Goal: Task Accomplishment & Management: Complete application form

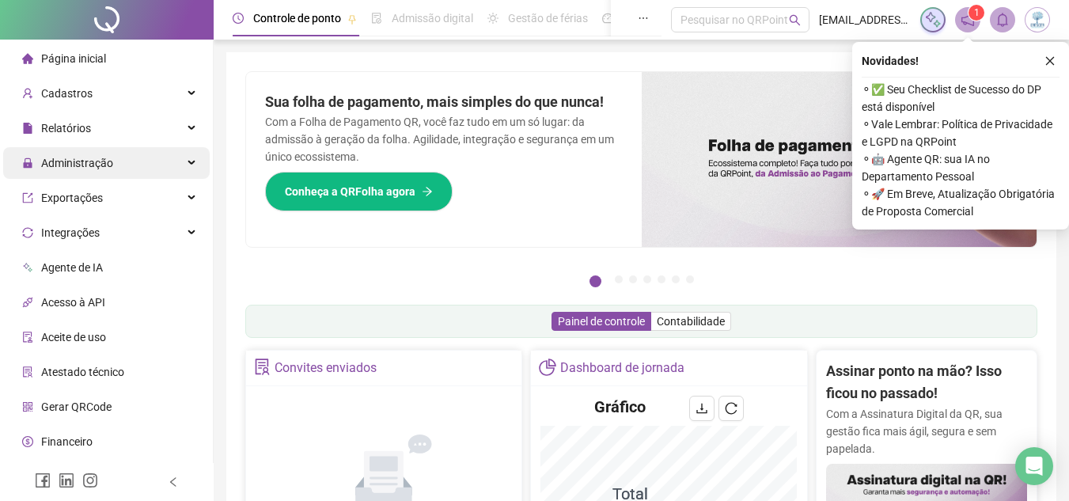
click at [136, 159] on div "Administração" at bounding box center [106, 163] width 207 height 32
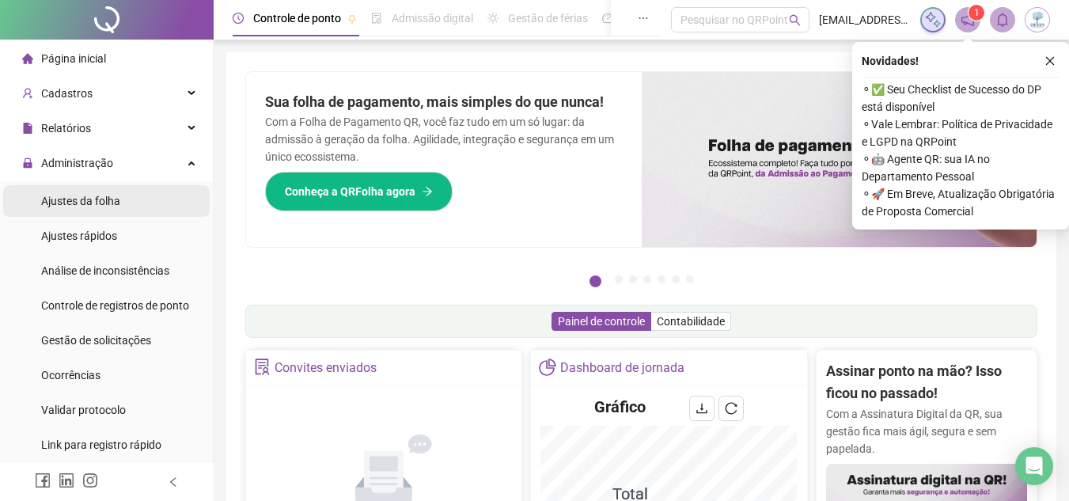
click at [119, 195] on span "Ajustes da folha" at bounding box center [80, 201] width 79 height 13
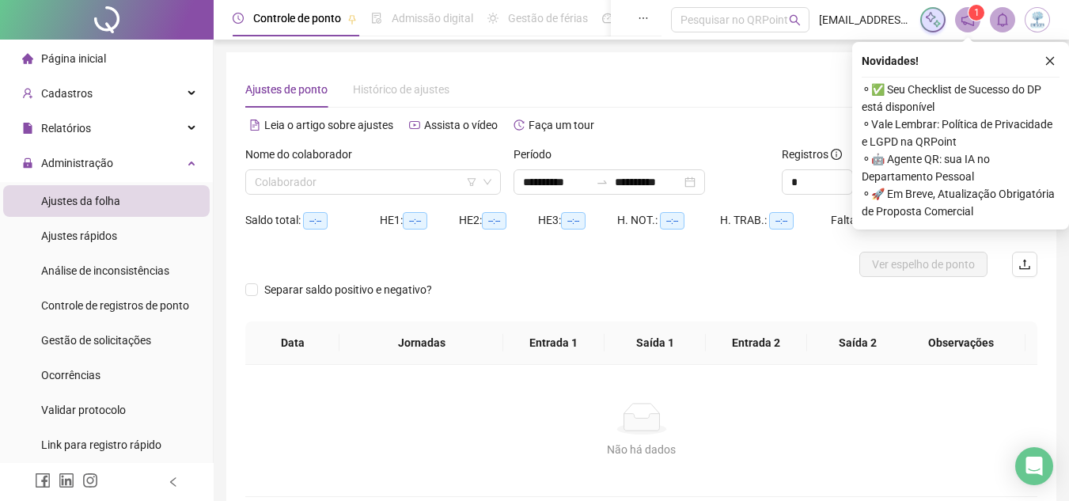
type input "**********"
click at [429, 177] on input "search" at bounding box center [366, 182] width 222 height 24
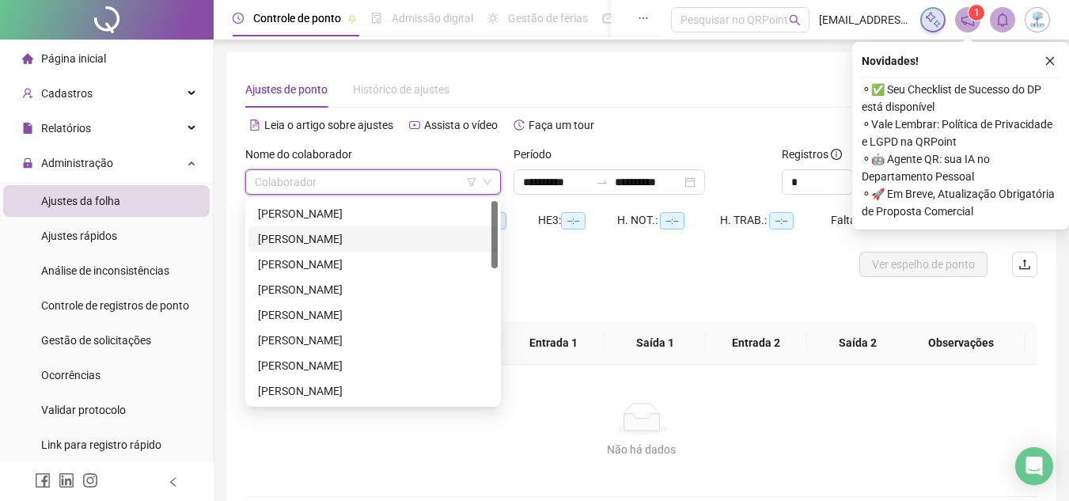
click at [380, 233] on div "[PERSON_NAME]" at bounding box center [373, 238] width 230 height 17
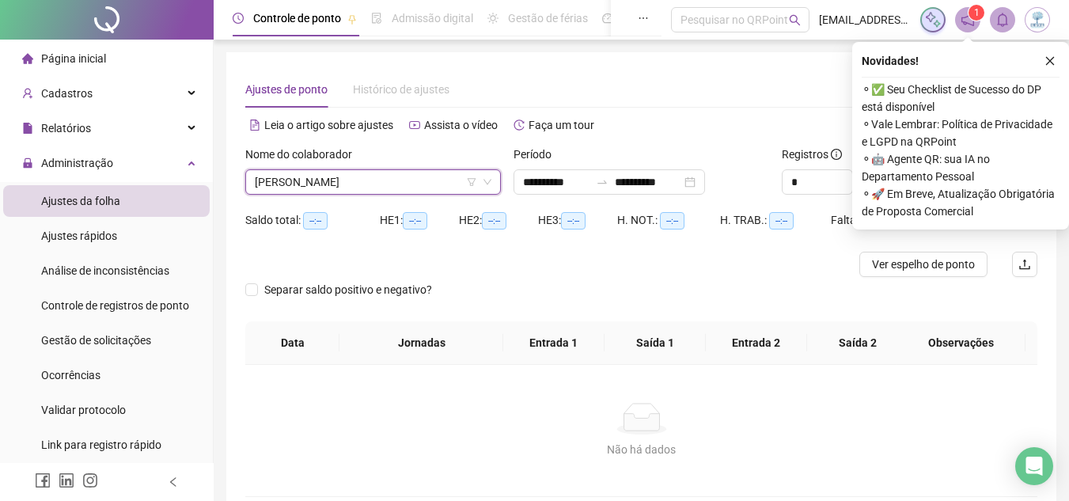
click at [376, 188] on span "[PERSON_NAME]" at bounding box center [373, 182] width 237 height 24
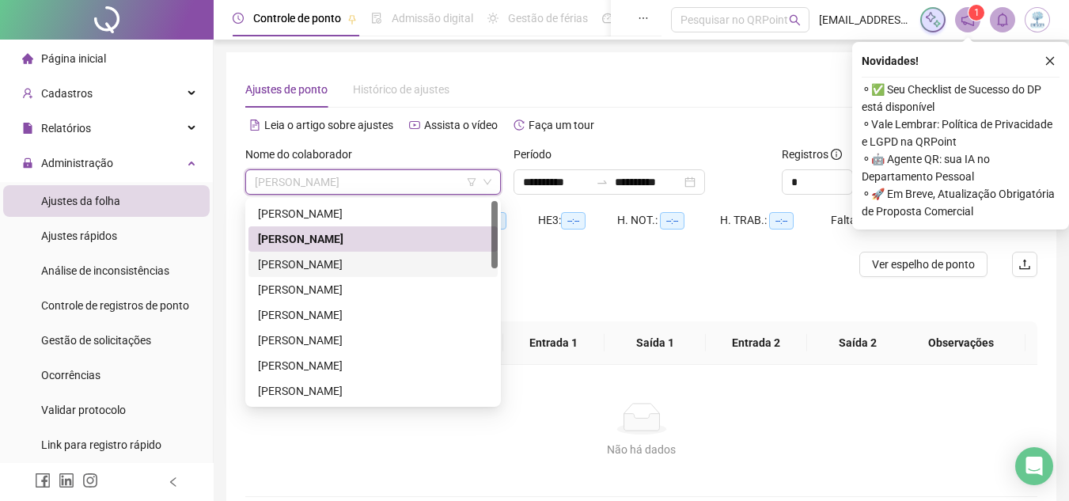
click at [351, 261] on div "[PERSON_NAME]" at bounding box center [373, 264] width 230 height 17
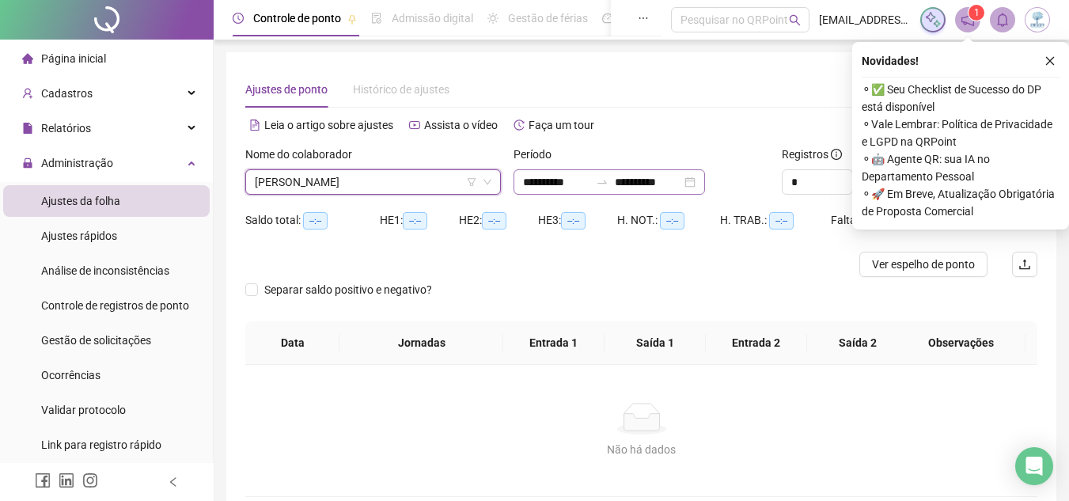
click at [705, 188] on div "**********" at bounding box center [609, 181] width 191 height 25
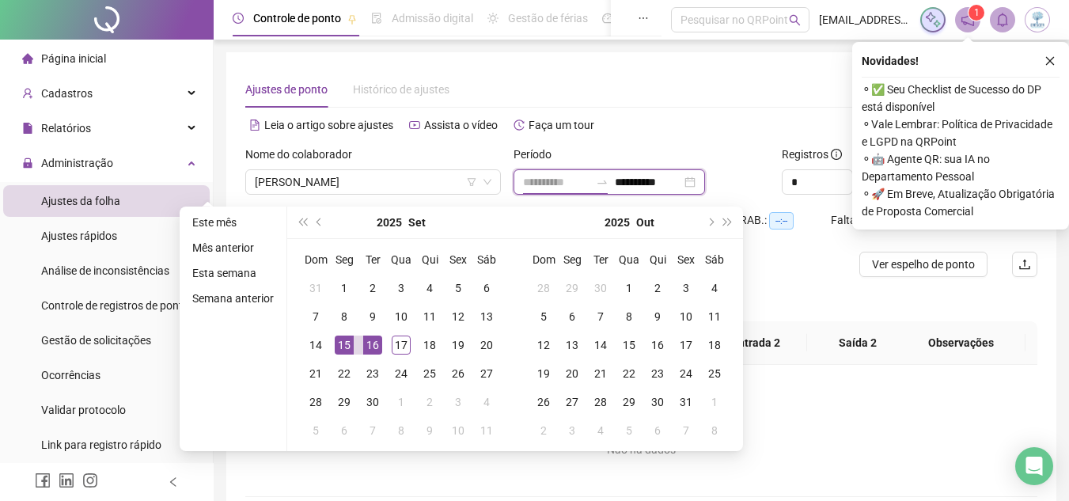
type input "**********"
click at [370, 345] on div "16" at bounding box center [372, 344] width 19 height 19
type input "**********"
click at [400, 342] on div "17" at bounding box center [401, 344] width 19 height 19
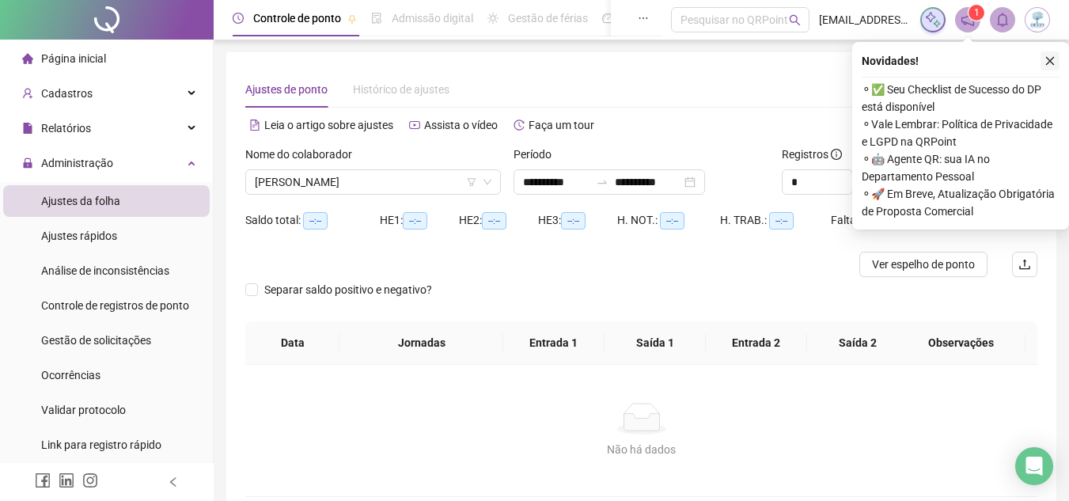
click at [1050, 66] on button "button" at bounding box center [1049, 60] width 19 height 19
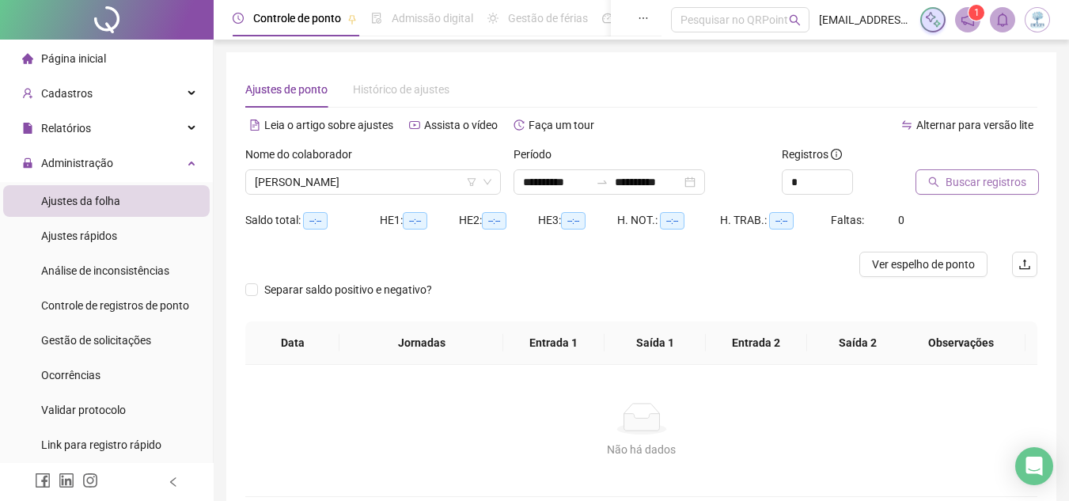
click at [1017, 180] on span "Buscar registros" at bounding box center [986, 181] width 81 height 17
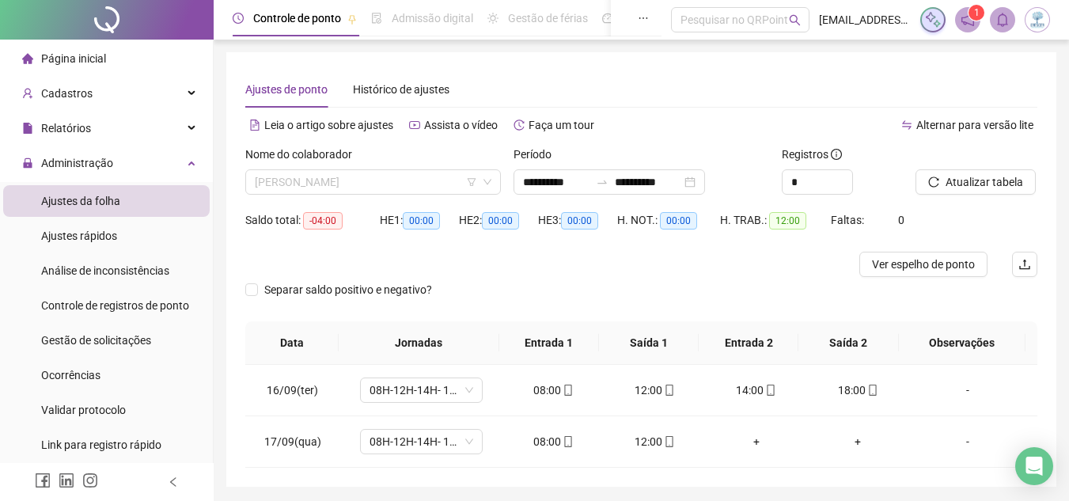
click at [387, 180] on span "[PERSON_NAME]" at bounding box center [373, 182] width 237 height 24
click at [375, 180] on span "[PERSON_NAME]" at bounding box center [373, 182] width 237 height 24
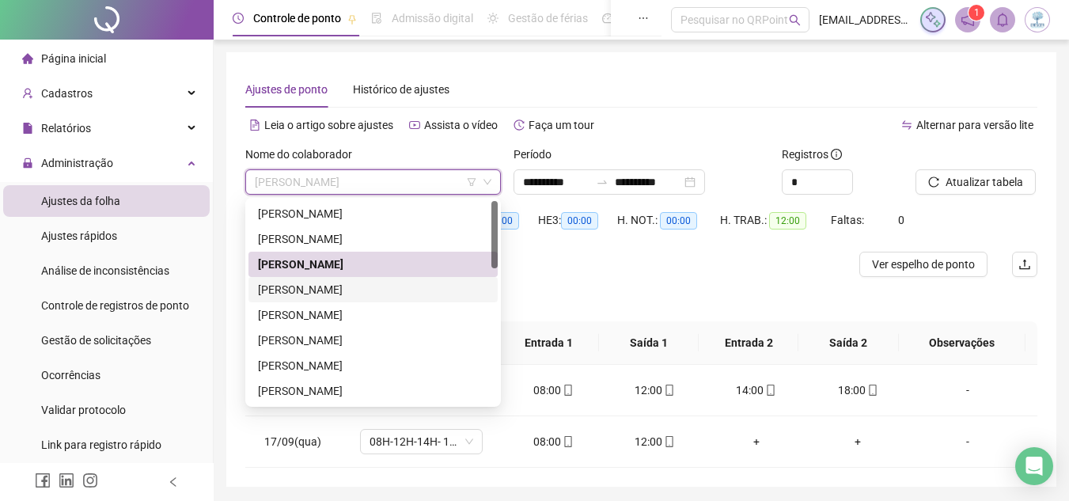
click at [372, 293] on div "[PERSON_NAME]" at bounding box center [373, 289] width 230 height 17
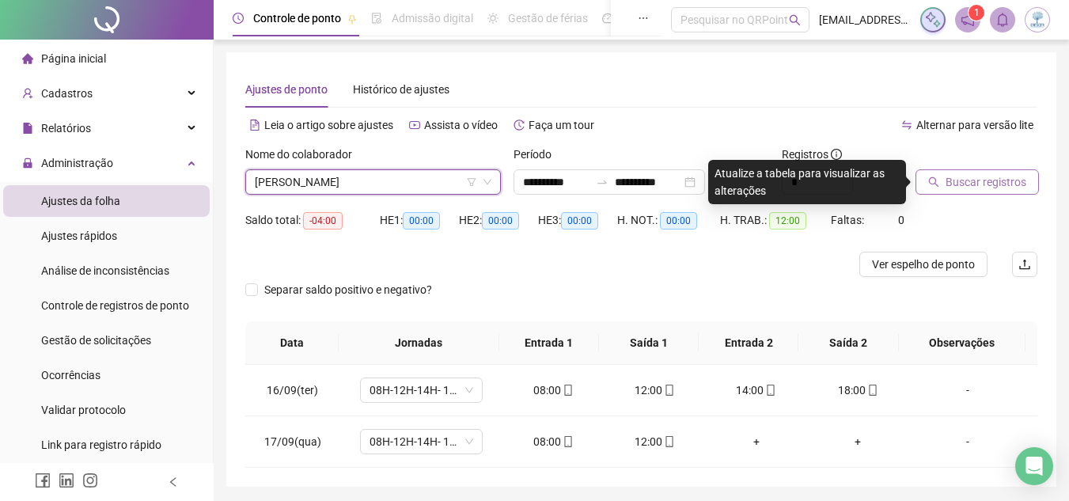
click at [972, 188] on span "Buscar registros" at bounding box center [986, 181] width 81 height 17
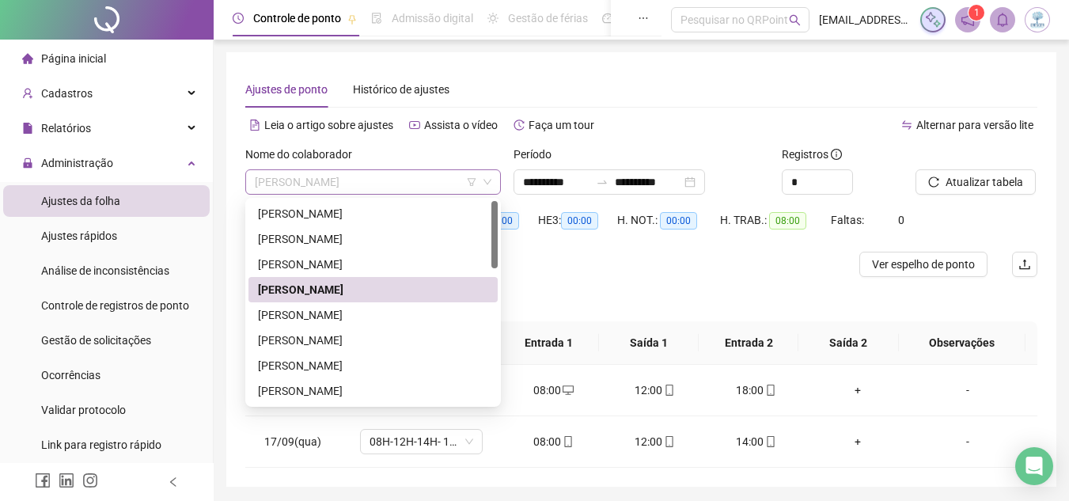
click at [403, 177] on span "[PERSON_NAME]" at bounding box center [373, 182] width 237 height 24
click at [393, 328] on div "[PERSON_NAME]" at bounding box center [372, 340] width 249 height 25
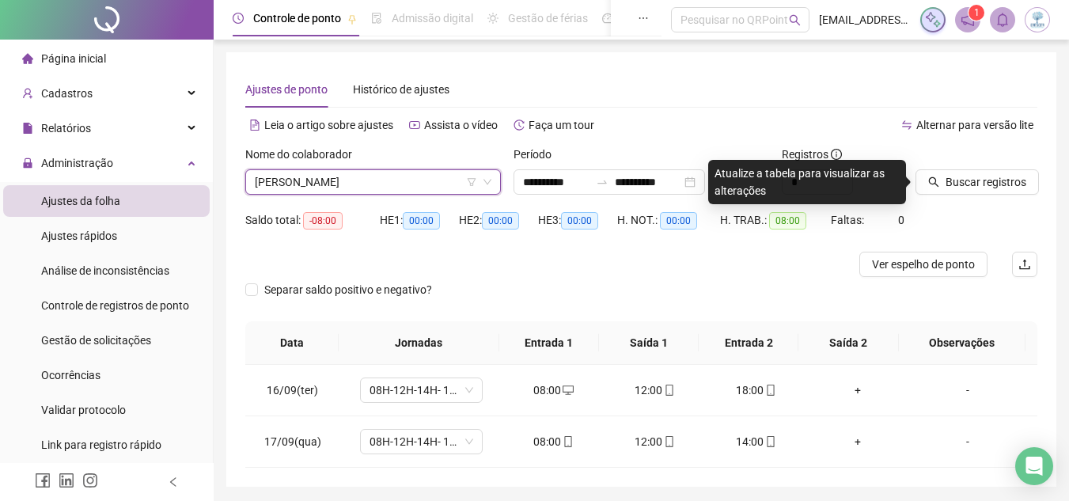
click at [377, 186] on span "[PERSON_NAME]" at bounding box center [373, 182] width 237 height 24
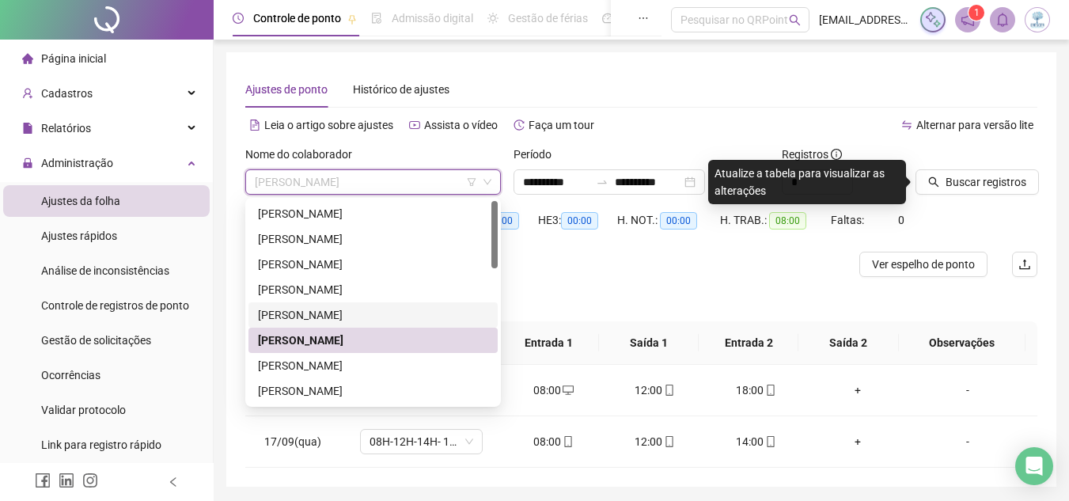
click at [369, 316] on div "[PERSON_NAME]" at bounding box center [373, 314] width 230 height 17
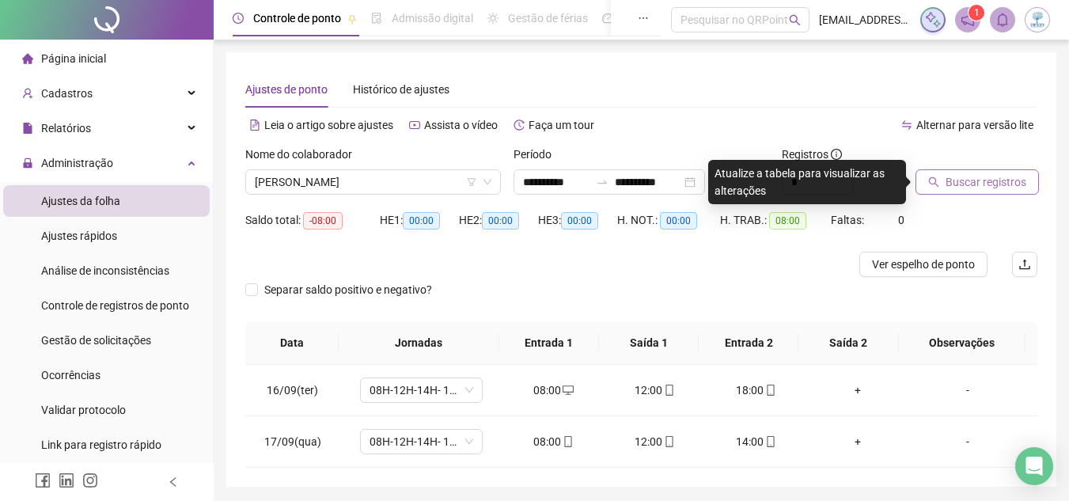
click at [961, 188] on span "Buscar registros" at bounding box center [986, 181] width 81 height 17
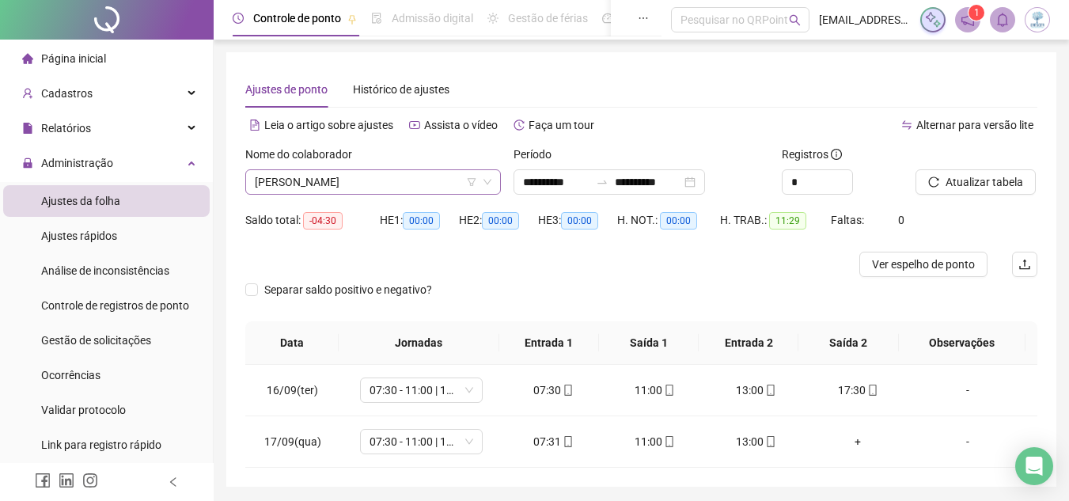
click at [380, 190] on span "[PERSON_NAME]" at bounding box center [373, 182] width 237 height 24
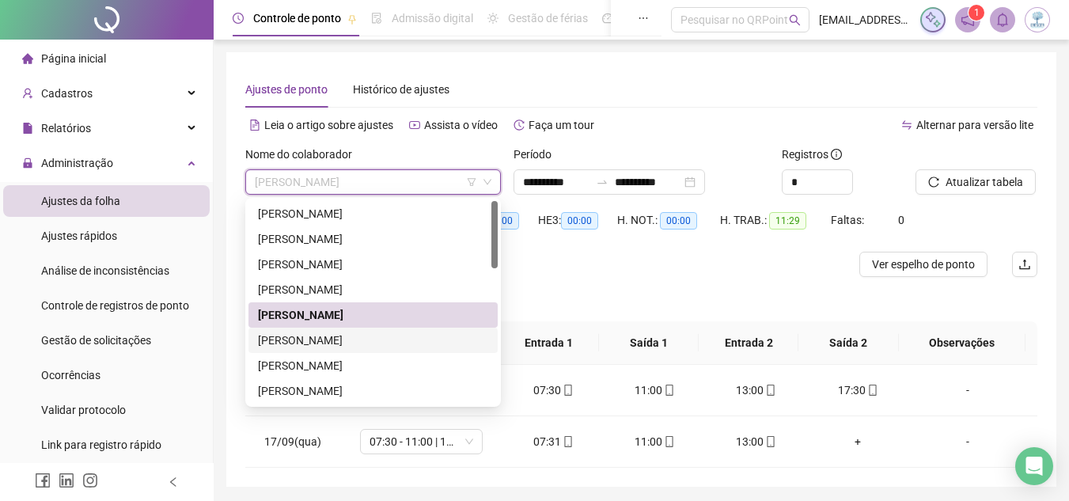
click at [404, 339] on div "[PERSON_NAME]" at bounding box center [373, 340] width 230 height 17
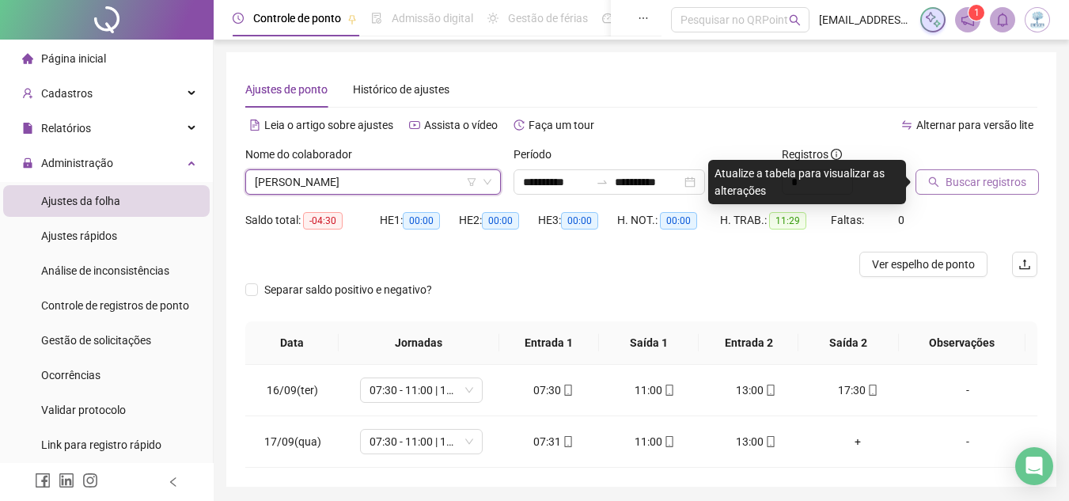
click at [1007, 181] on span "Buscar registros" at bounding box center [986, 181] width 81 height 17
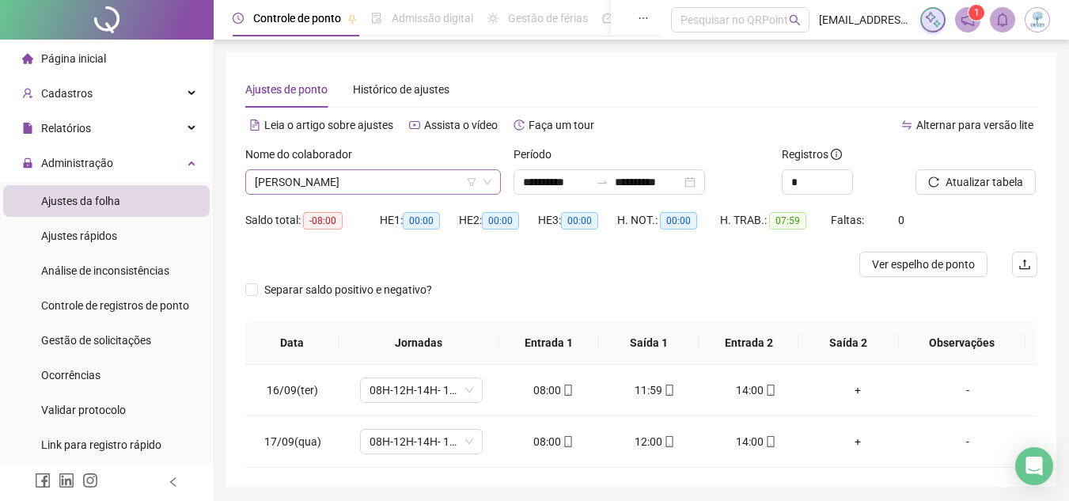
click at [390, 185] on span "[PERSON_NAME]" at bounding box center [373, 182] width 237 height 24
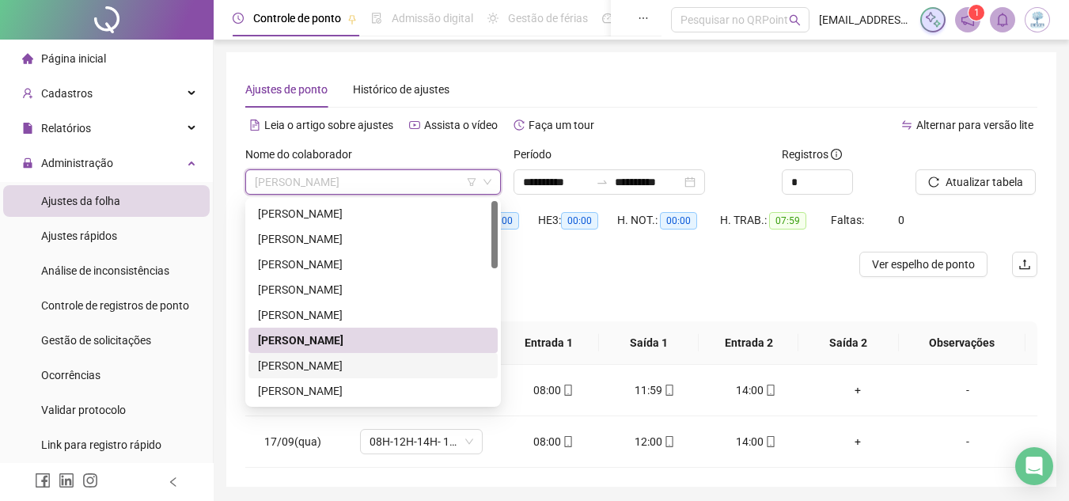
click at [422, 377] on div "[PERSON_NAME]" at bounding box center [372, 365] width 249 height 25
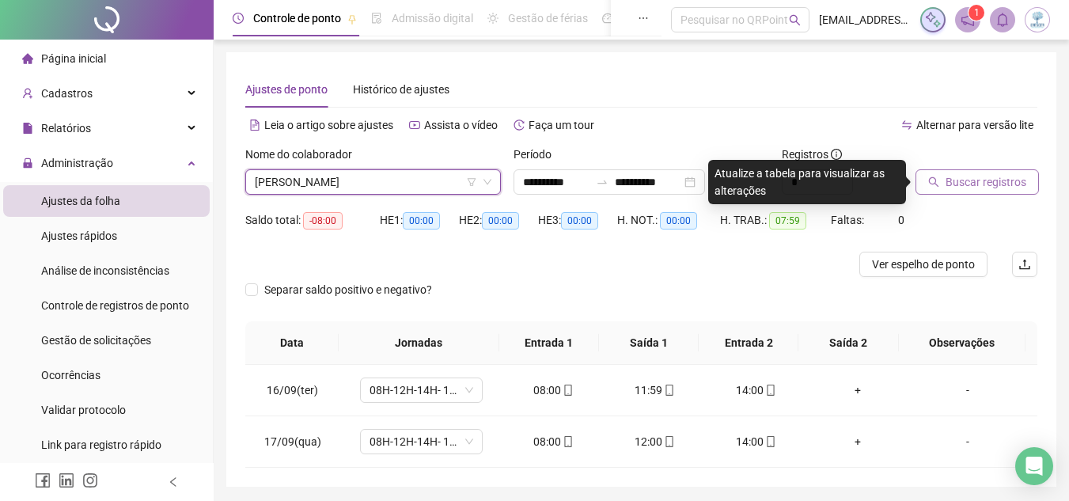
click at [987, 182] on span "Buscar registros" at bounding box center [986, 181] width 81 height 17
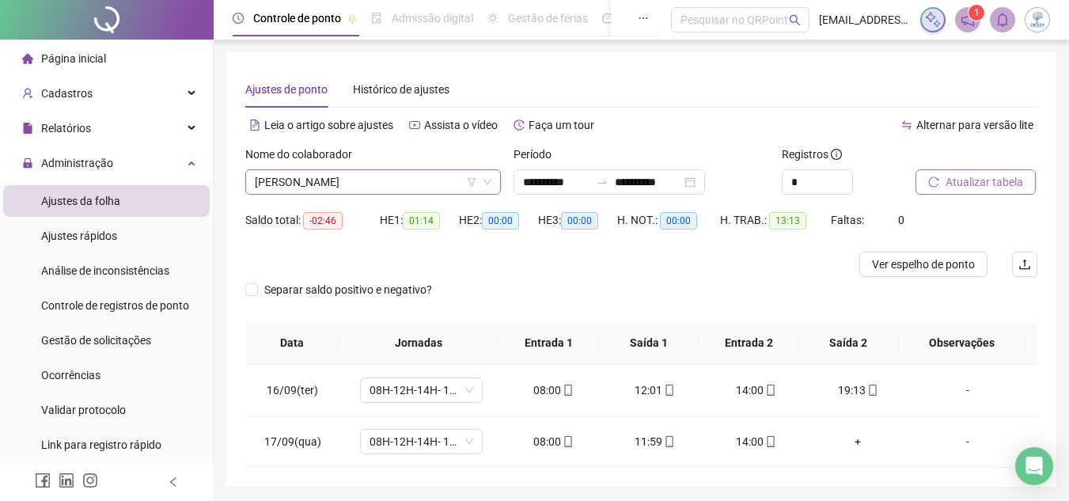
drag, startPoint x: 438, startPoint y: 184, endPoint x: 344, endPoint y: 185, distance: 93.4
click at [344, 185] on span "[PERSON_NAME]" at bounding box center [373, 182] width 237 height 24
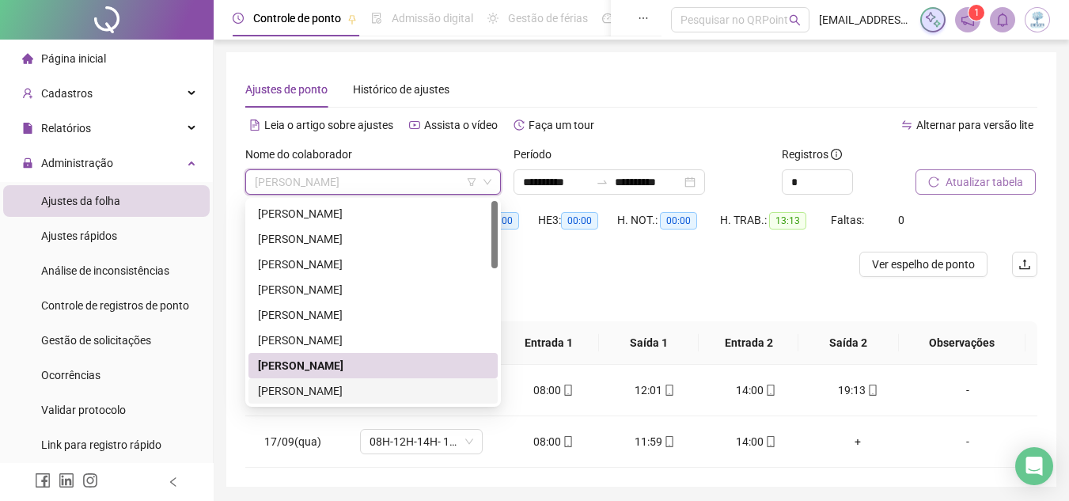
click at [373, 392] on div "[PERSON_NAME]" at bounding box center [373, 390] width 230 height 17
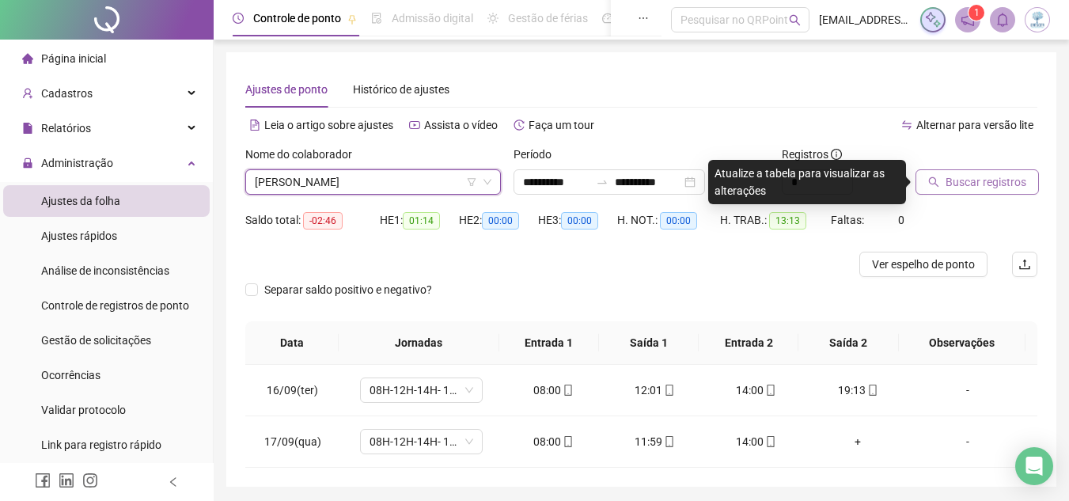
click at [968, 191] on button "Buscar registros" at bounding box center [976, 181] width 123 height 25
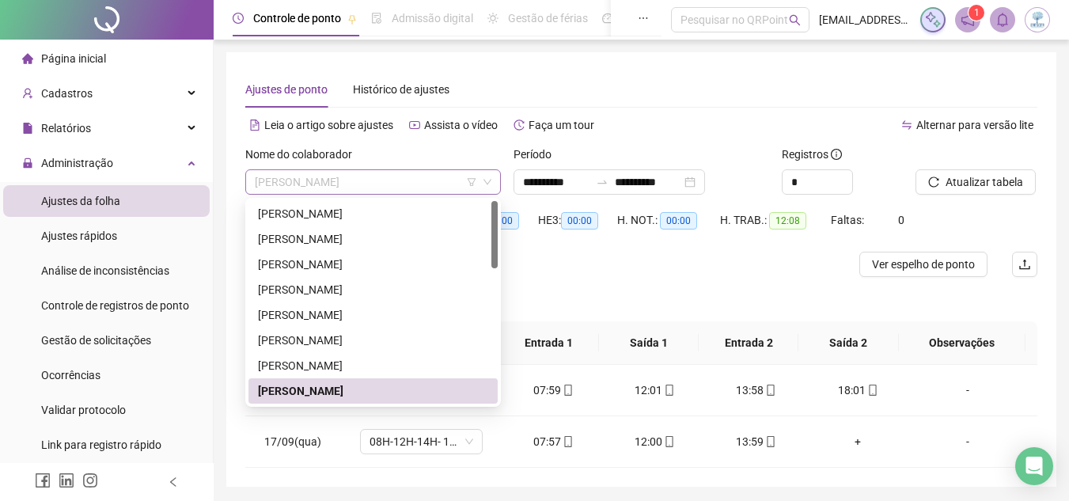
click at [377, 188] on span "[PERSON_NAME]" at bounding box center [373, 182] width 237 height 24
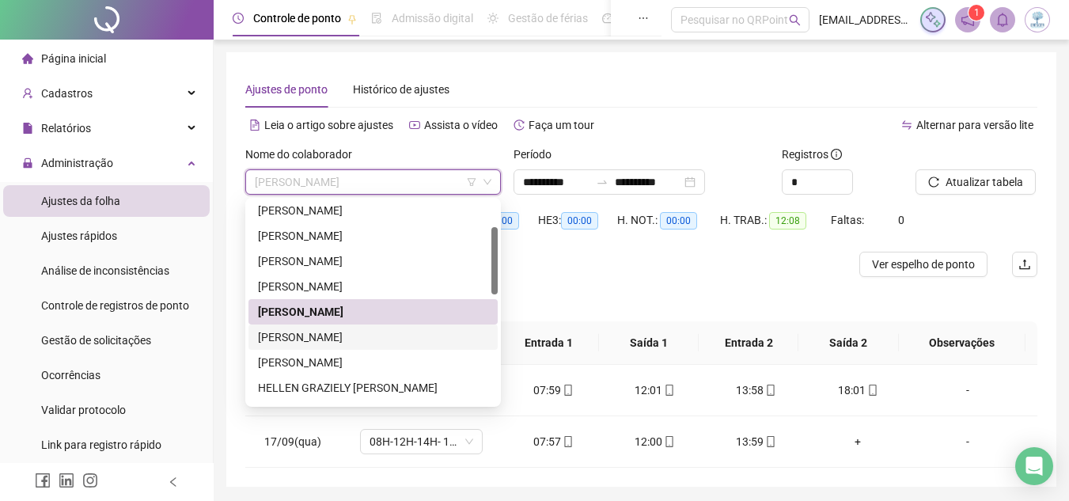
scroll to position [158, 0]
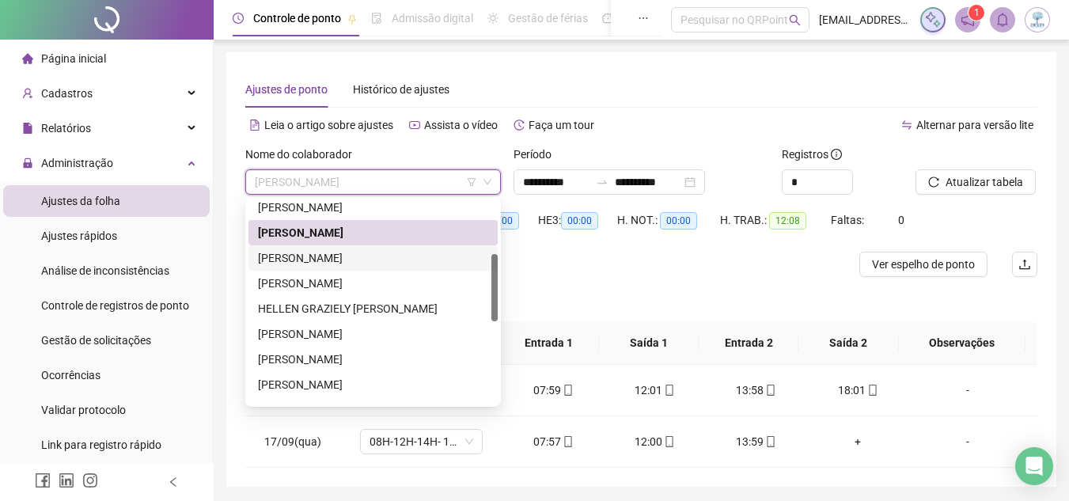
click at [359, 263] on div "[PERSON_NAME]" at bounding box center [373, 257] width 230 height 17
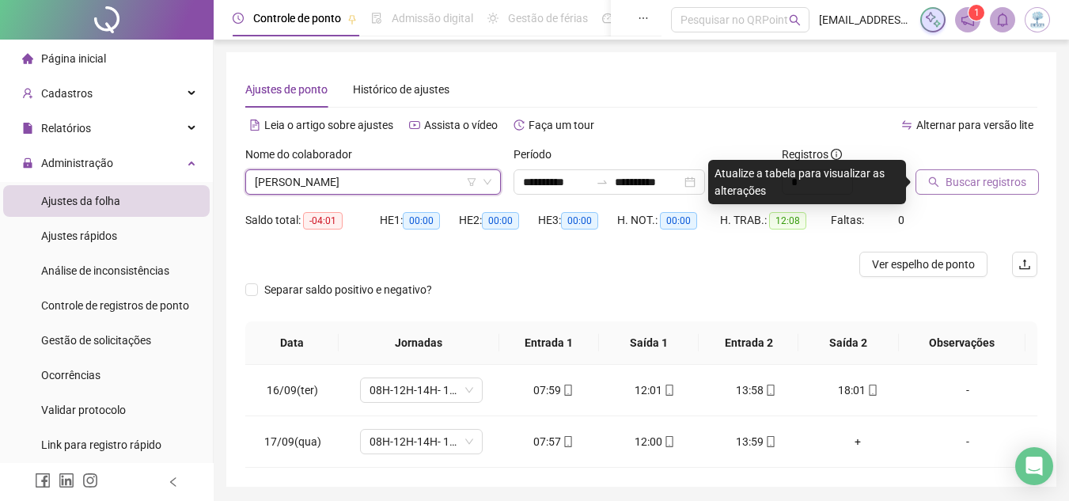
click at [943, 182] on button "Buscar registros" at bounding box center [976, 181] width 123 height 25
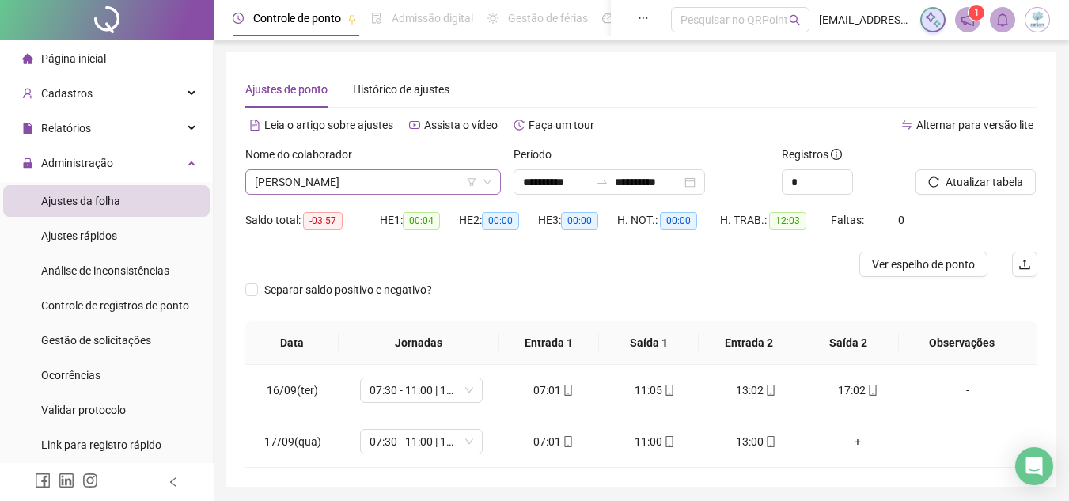
click at [390, 182] on span "[PERSON_NAME]" at bounding box center [373, 182] width 237 height 24
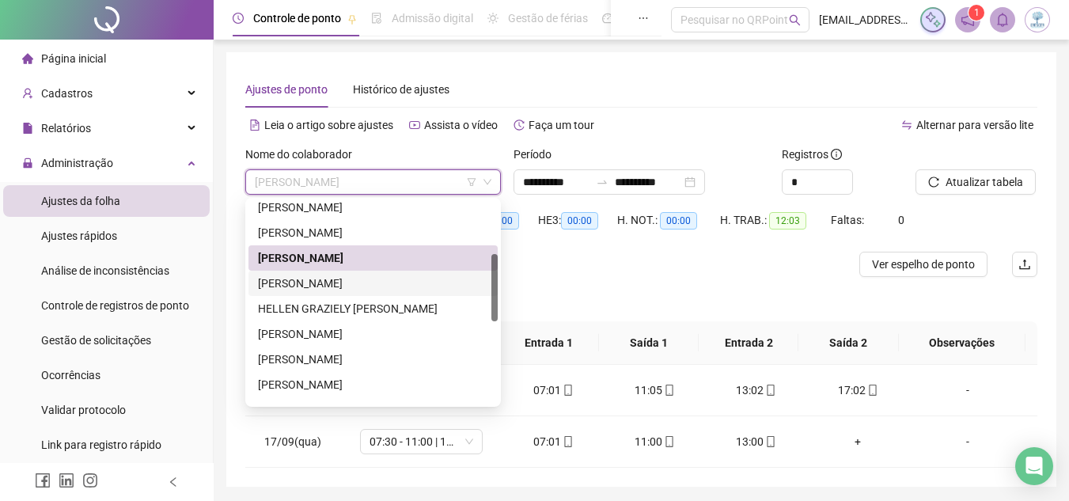
click at [383, 286] on div "[PERSON_NAME]" at bounding box center [373, 283] width 230 height 17
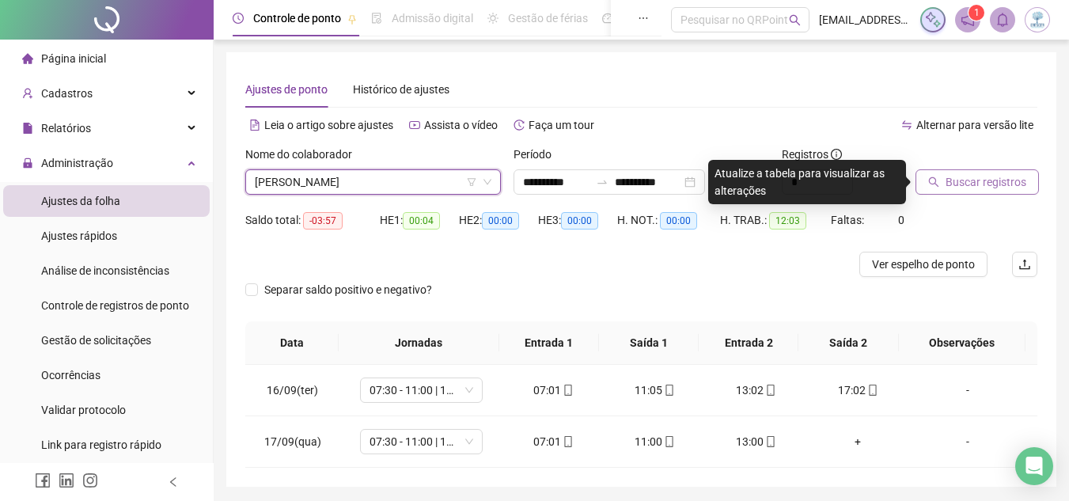
click at [942, 193] on button "Buscar registros" at bounding box center [976, 181] width 123 height 25
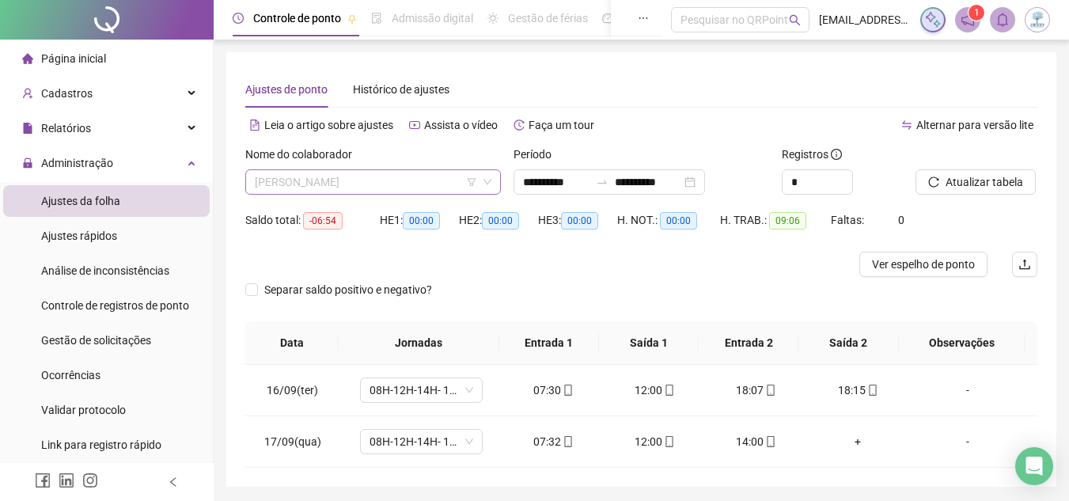
click at [382, 191] on span "[PERSON_NAME]" at bounding box center [373, 182] width 237 height 24
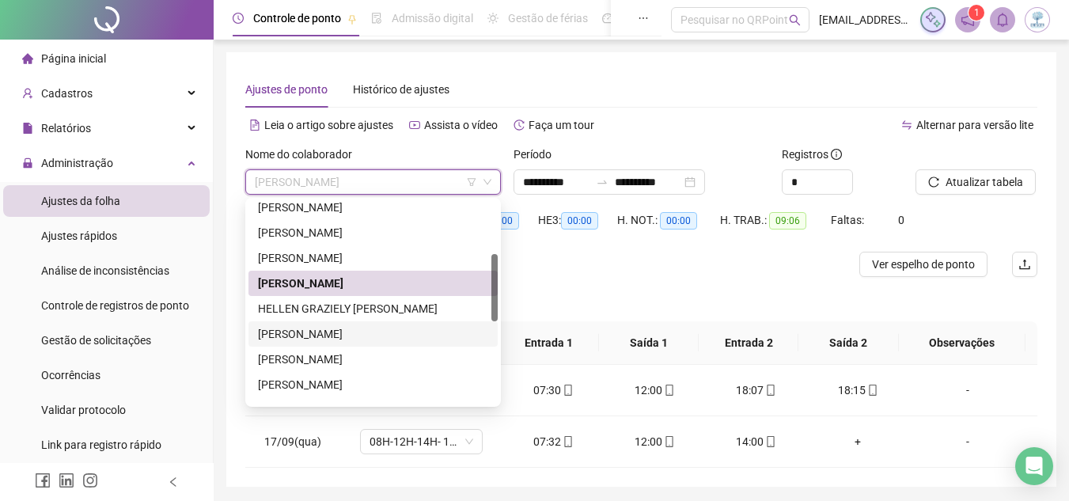
click at [388, 313] on div "HELLEN GRAZIELY [PERSON_NAME]" at bounding box center [373, 308] width 230 height 17
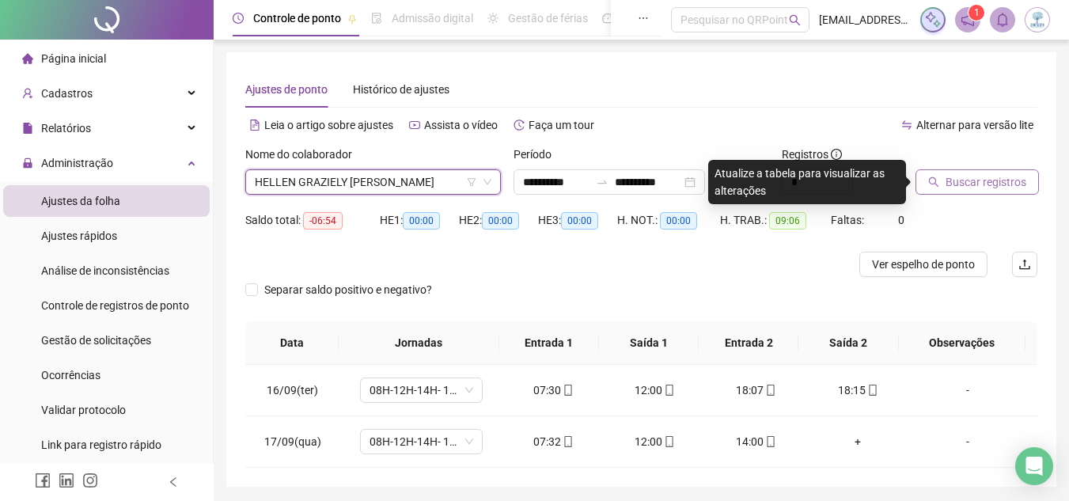
click at [1003, 183] on span "Buscar registros" at bounding box center [986, 181] width 81 height 17
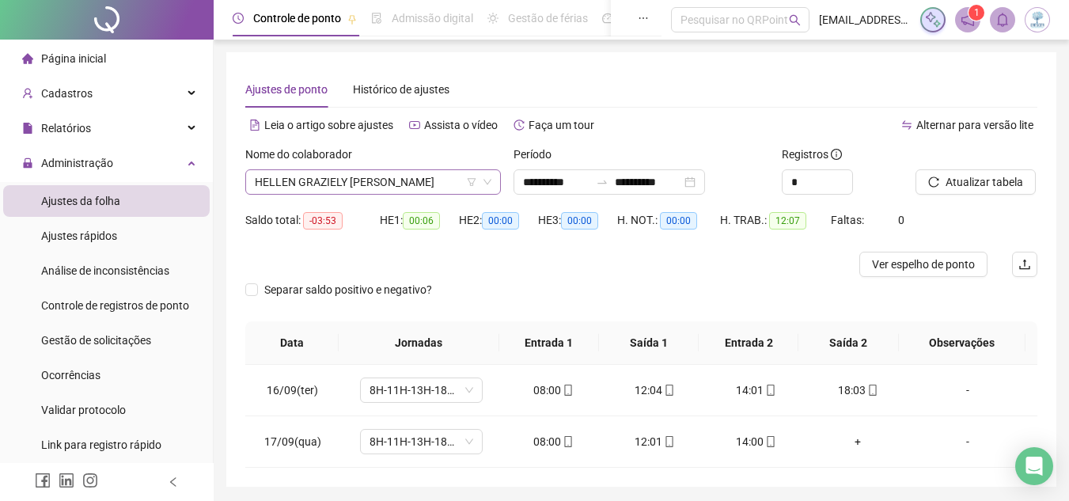
click at [349, 178] on span "HELLEN GRAZIELY [PERSON_NAME]" at bounding box center [373, 182] width 237 height 24
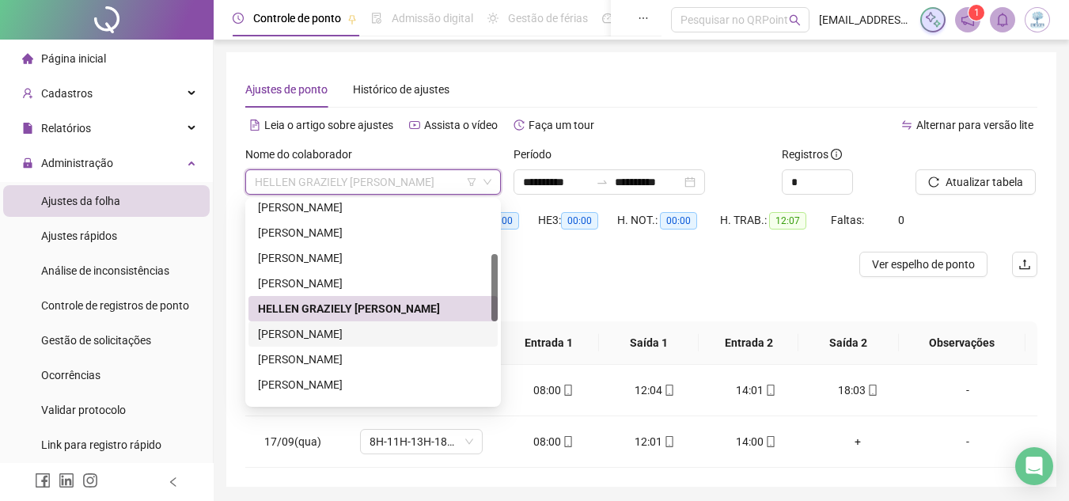
click at [352, 328] on div "[PERSON_NAME]" at bounding box center [373, 333] width 230 height 17
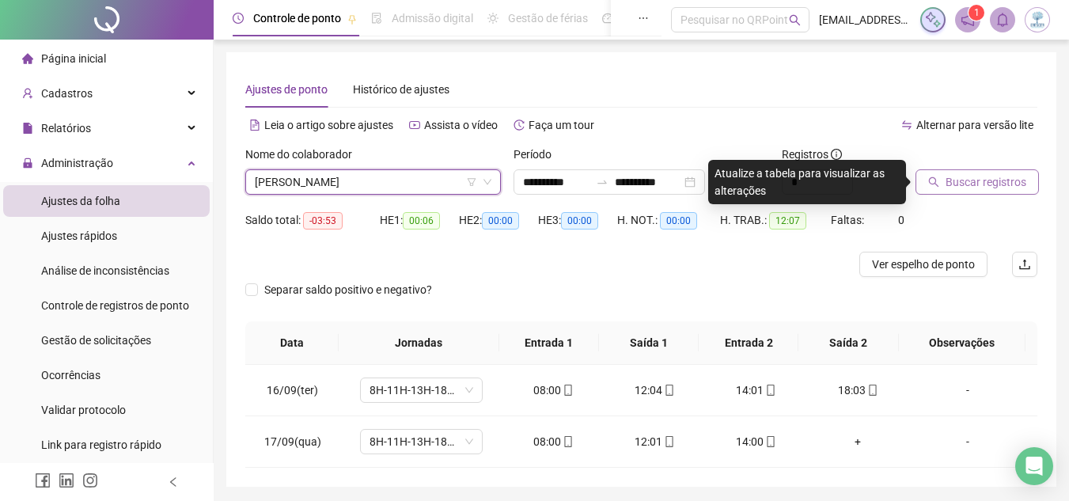
click at [987, 180] on span "Buscar registros" at bounding box center [986, 181] width 81 height 17
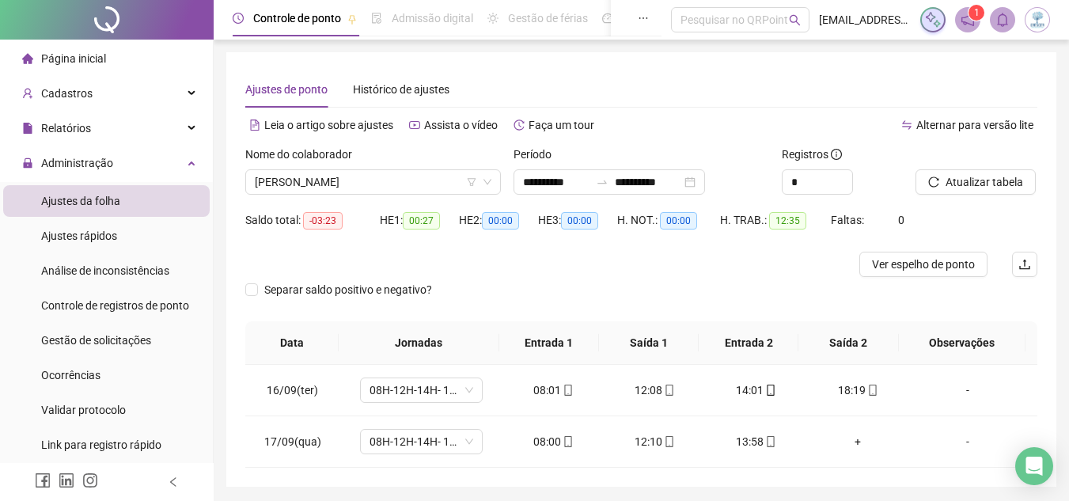
click at [328, 180] on span "[PERSON_NAME]" at bounding box center [373, 182] width 237 height 24
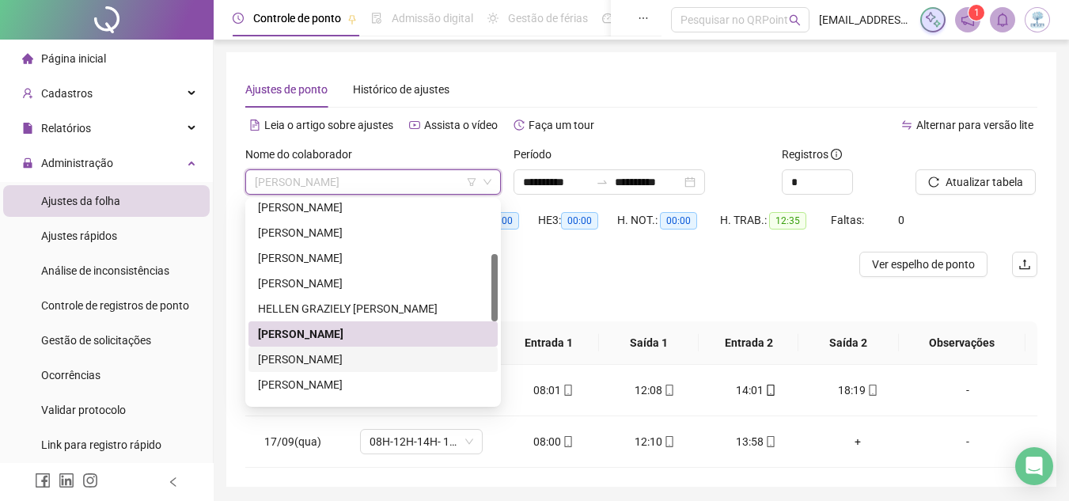
click at [366, 362] on div "[PERSON_NAME]" at bounding box center [373, 359] width 230 height 17
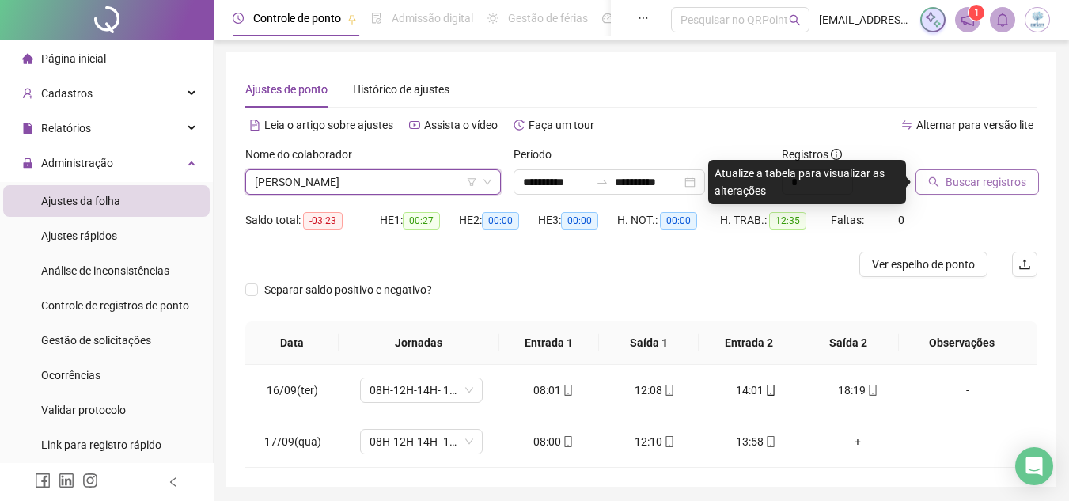
click at [991, 186] on span "Buscar registros" at bounding box center [986, 181] width 81 height 17
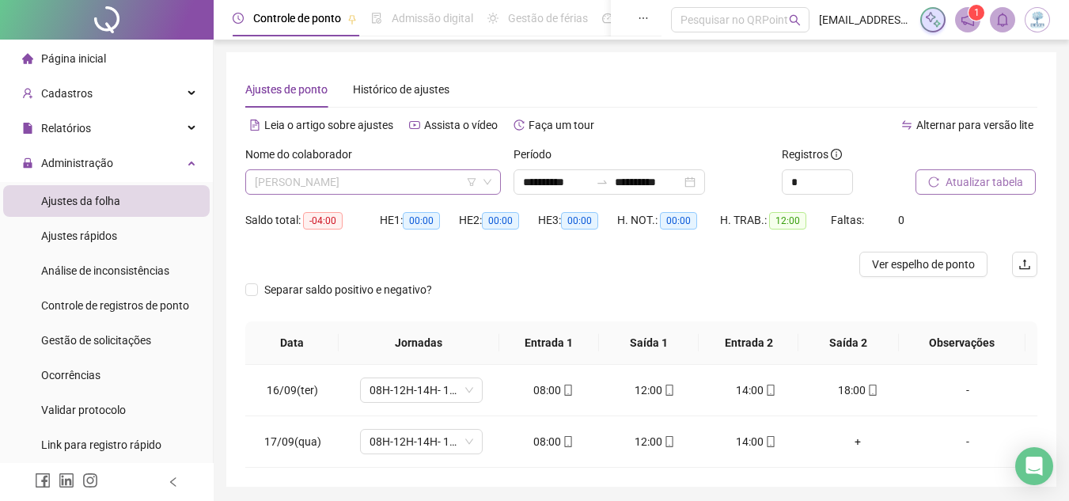
click at [402, 188] on span "[PERSON_NAME]" at bounding box center [373, 182] width 237 height 24
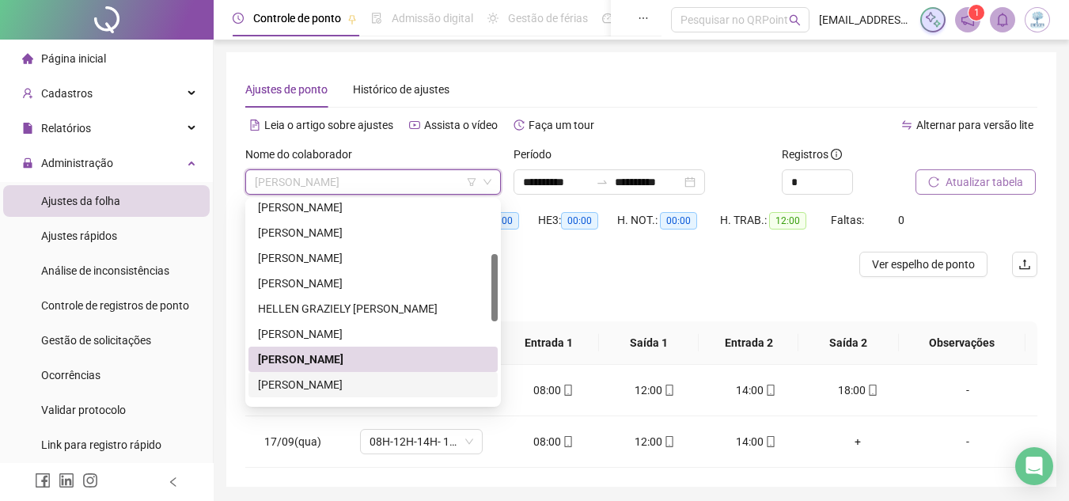
click at [412, 395] on div "[PERSON_NAME]" at bounding box center [372, 384] width 249 height 25
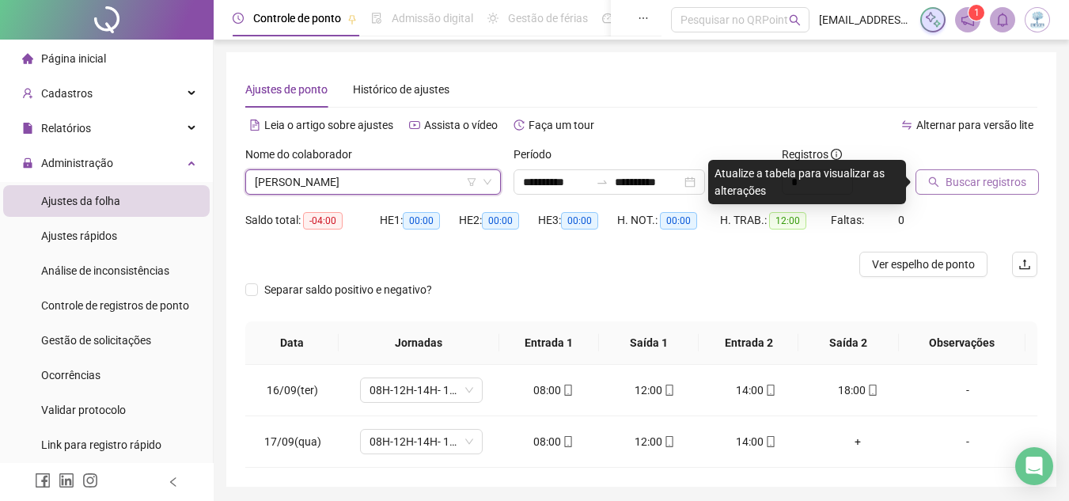
click at [957, 189] on span "Buscar registros" at bounding box center [986, 181] width 81 height 17
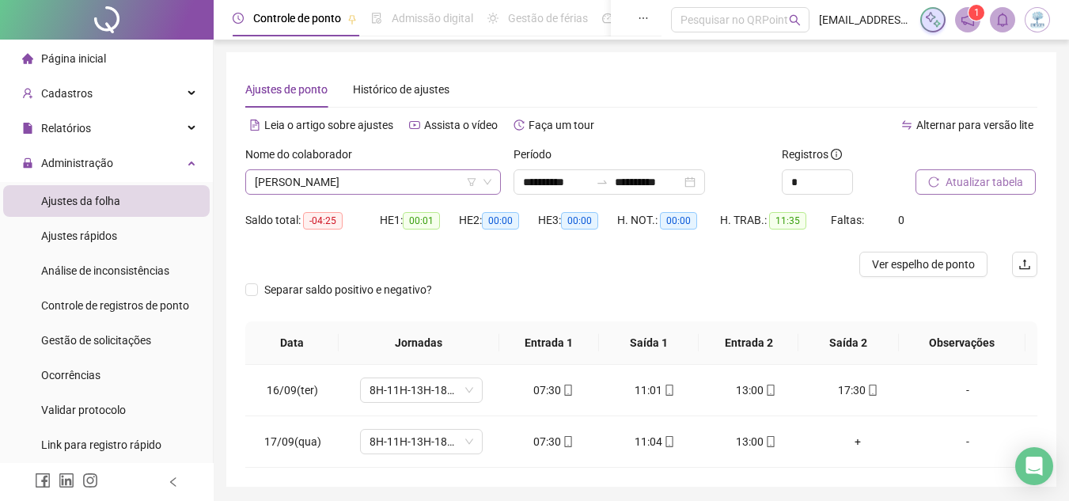
click at [354, 180] on span "[PERSON_NAME]" at bounding box center [373, 182] width 237 height 24
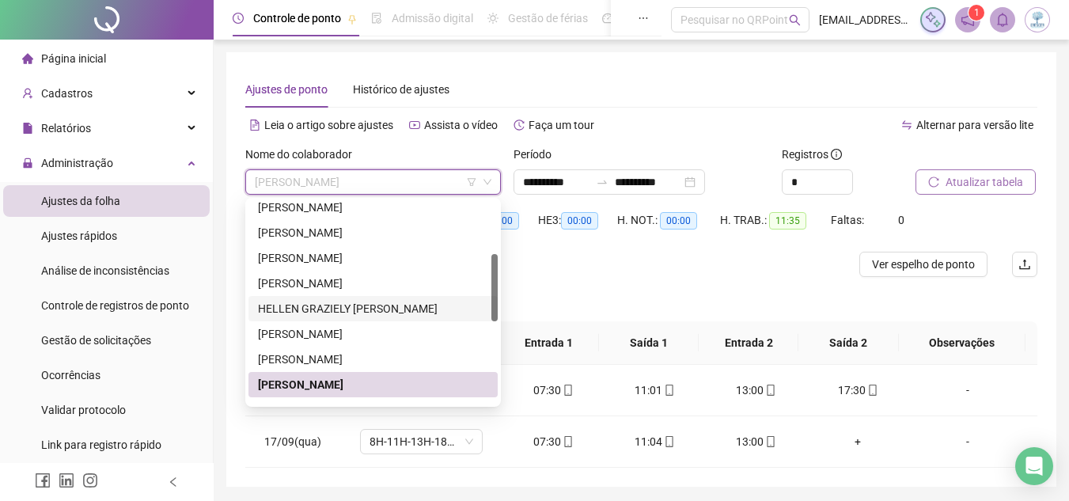
scroll to position [316, 0]
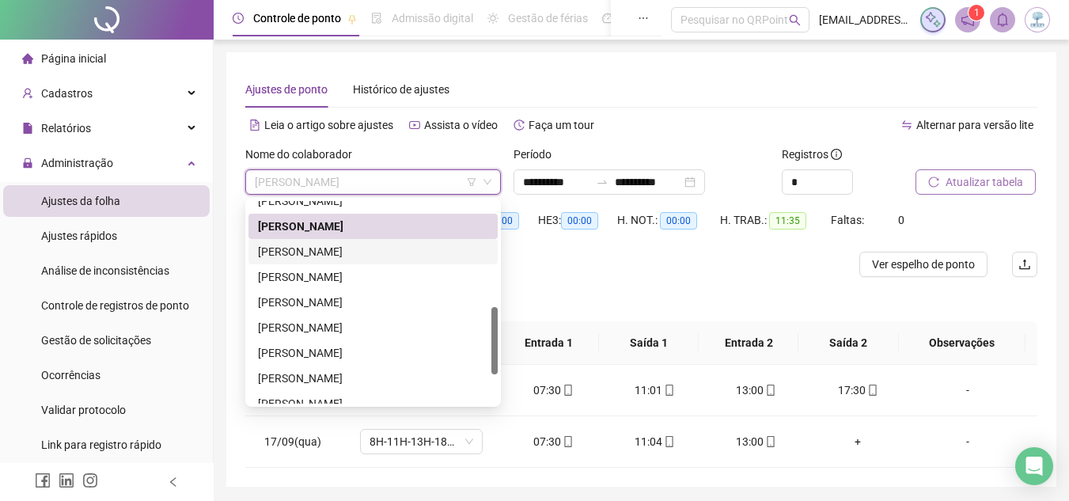
click at [371, 255] on div "[PERSON_NAME]" at bounding box center [373, 251] width 230 height 17
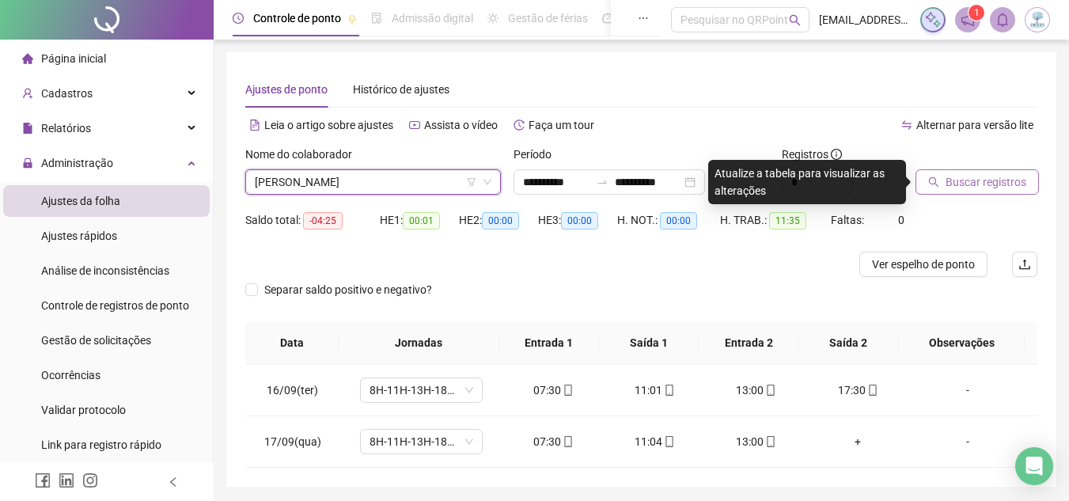
click at [955, 188] on span "Buscar registros" at bounding box center [986, 181] width 81 height 17
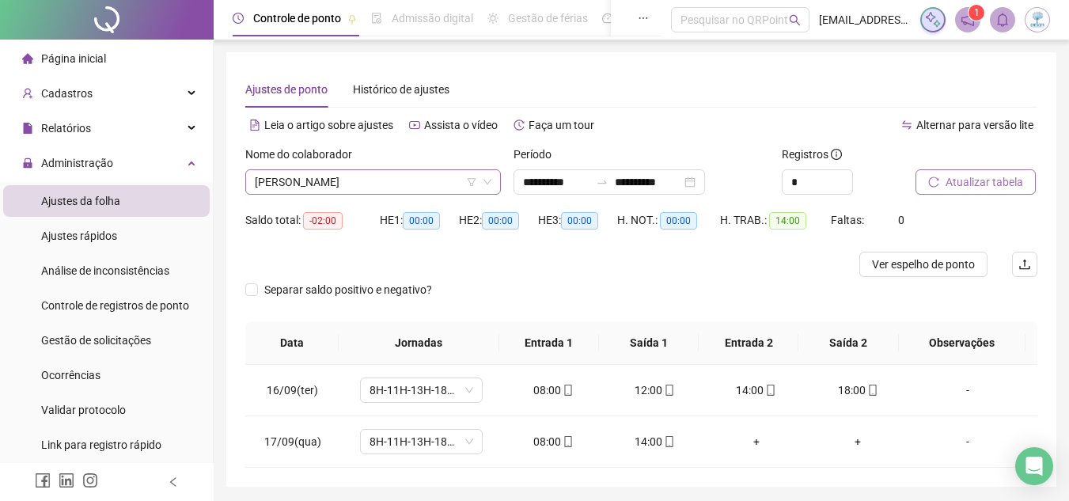
click at [351, 185] on span "[PERSON_NAME]" at bounding box center [373, 182] width 237 height 24
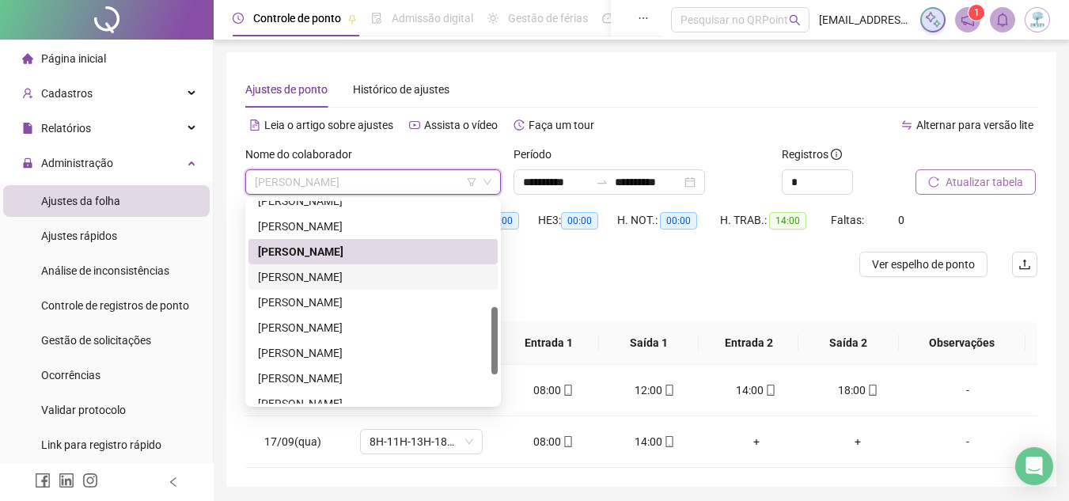
click at [362, 281] on div "[PERSON_NAME]" at bounding box center [373, 276] width 230 height 17
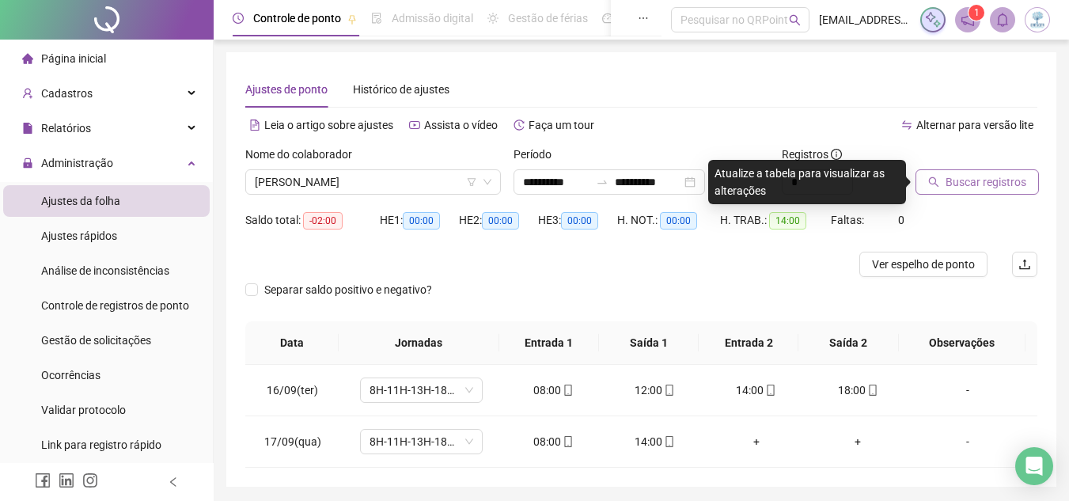
click at [968, 191] on button "Buscar registros" at bounding box center [976, 181] width 123 height 25
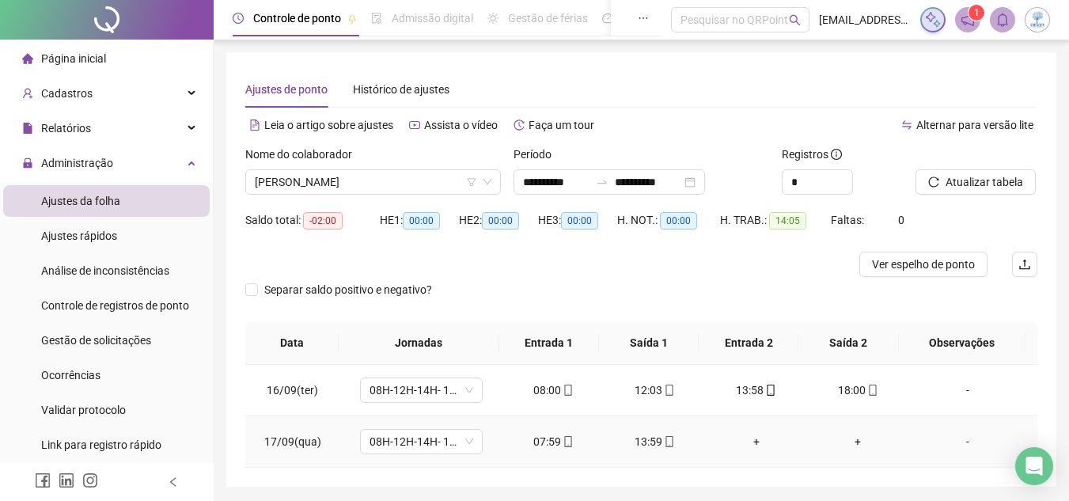
click at [752, 442] on div "+" at bounding box center [756, 441] width 76 height 17
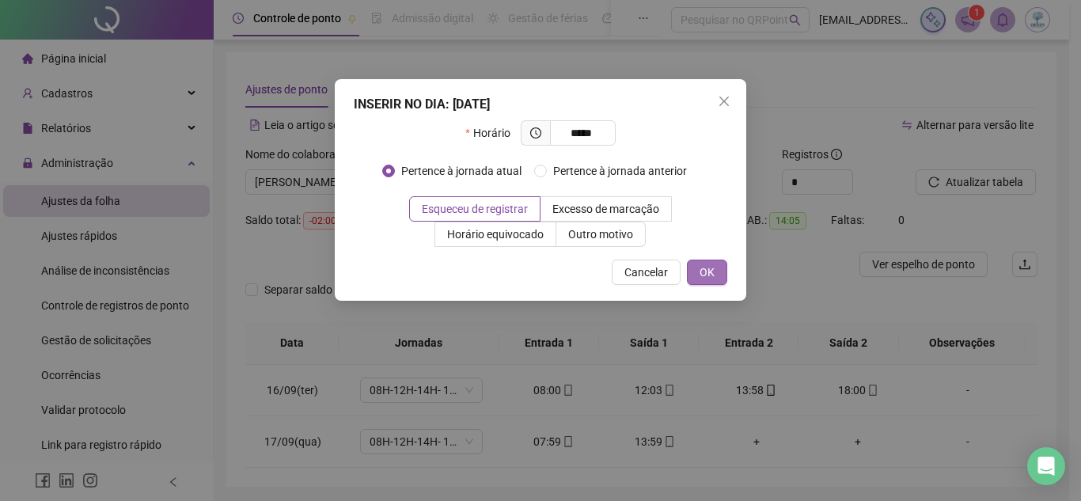
type input "*****"
click at [708, 271] on span "OK" at bounding box center [706, 271] width 15 height 17
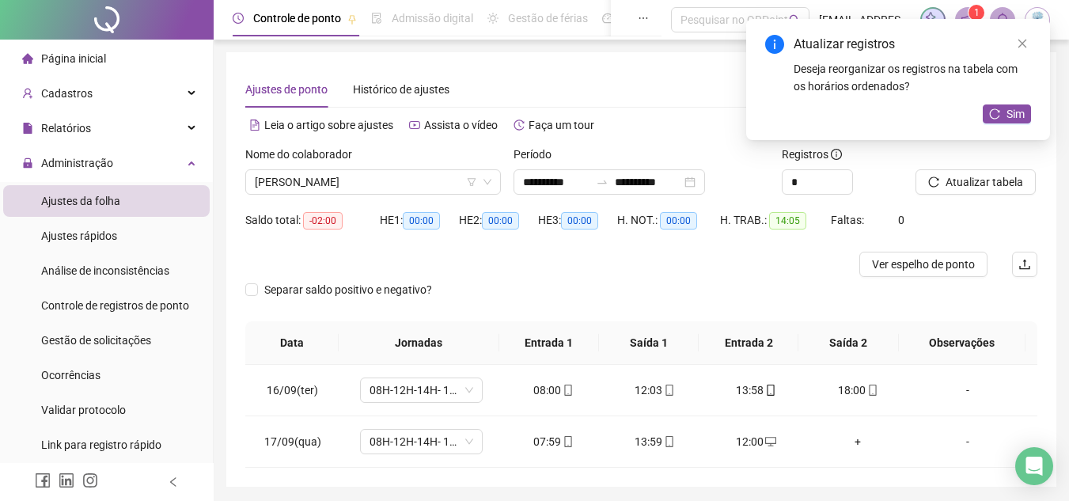
click at [985, 186] on span "Atualizar tabela" at bounding box center [985, 181] width 78 height 17
click at [411, 170] on span "[PERSON_NAME]" at bounding box center [373, 182] width 237 height 24
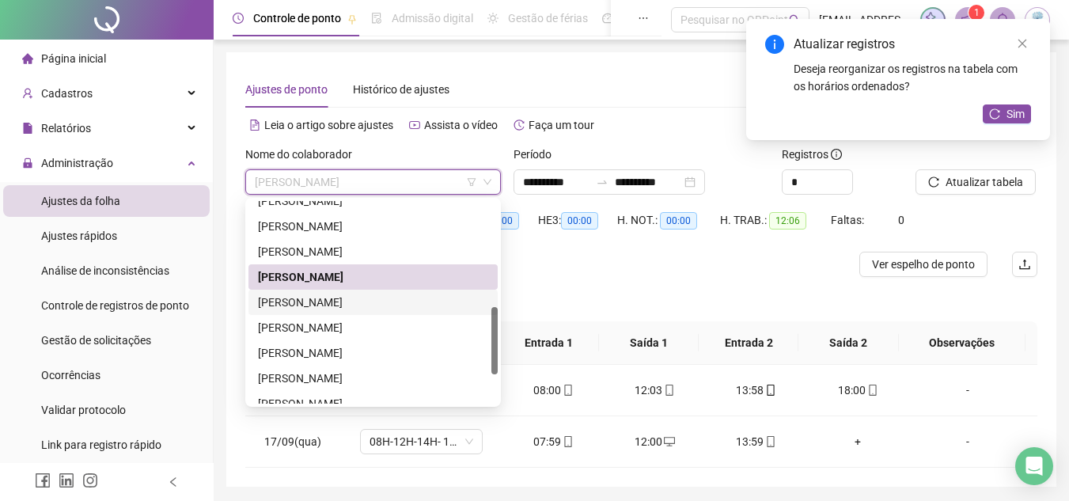
click at [373, 305] on div "[PERSON_NAME]" at bounding box center [373, 302] width 230 height 17
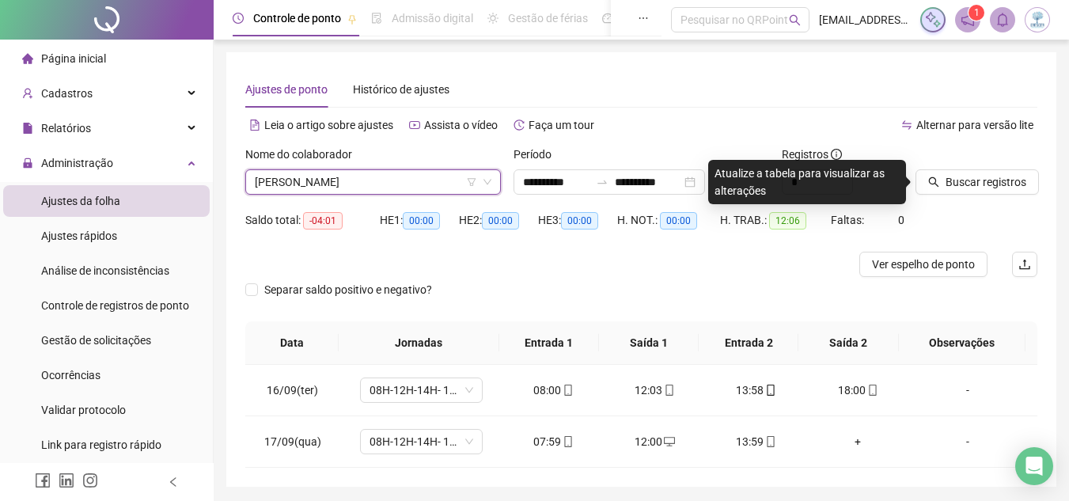
click at [400, 176] on span "[PERSON_NAME]" at bounding box center [373, 182] width 237 height 24
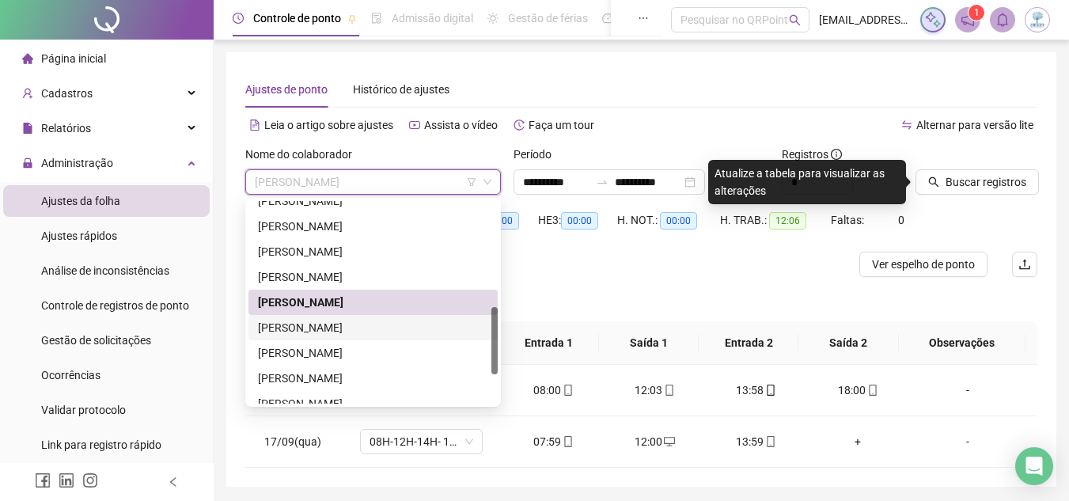
click at [389, 331] on div "[PERSON_NAME]" at bounding box center [373, 327] width 230 height 17
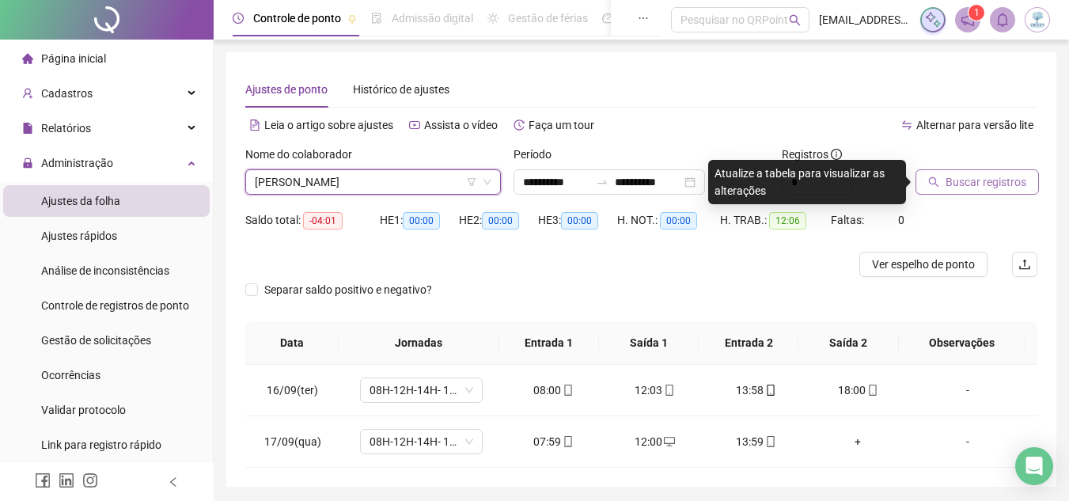
click at [946, 185] on span "Buscar registros" at bounding box center [986, 181] width 81 height 17
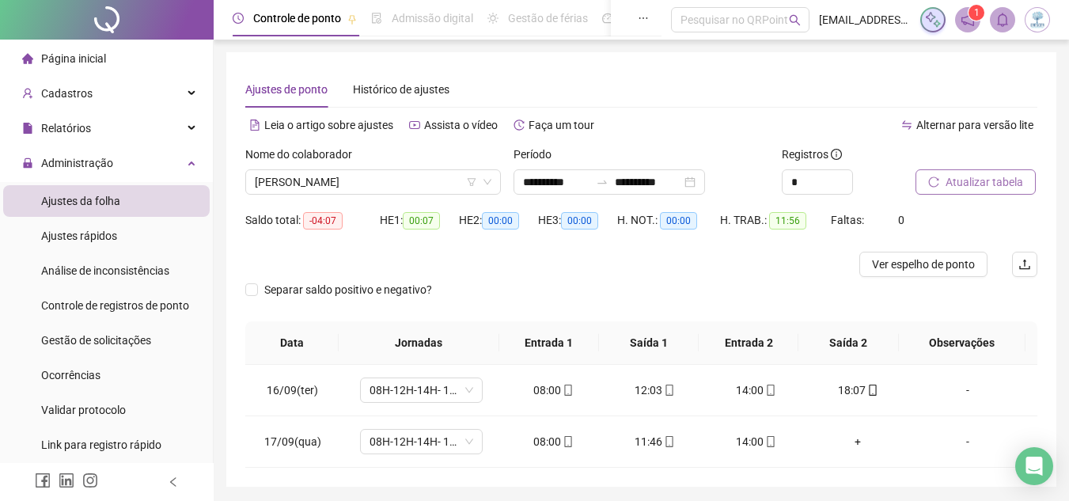
click at [365, 182] on span "[PERSON_NAME]" at bounding box center [373, 182] width 237 height 24
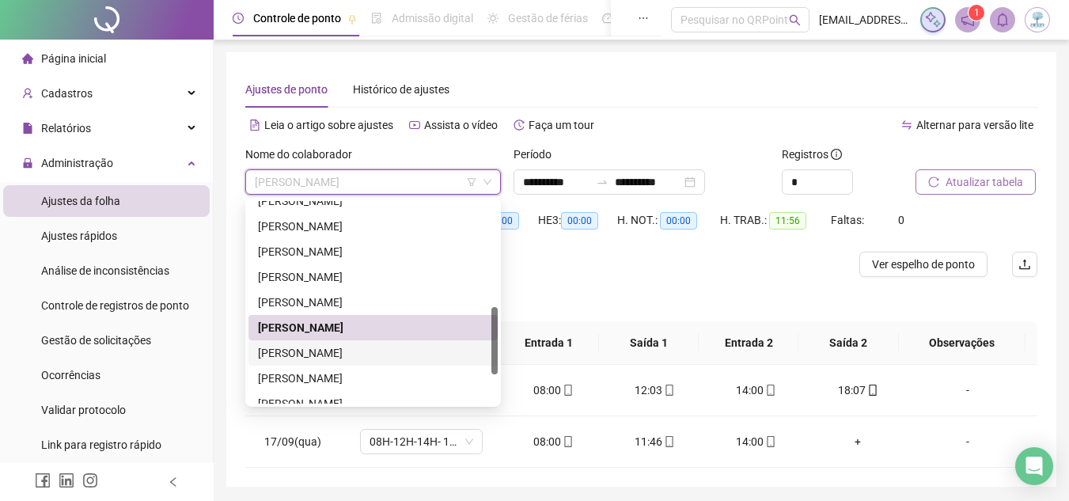
drag, startPoint x: 392, startPoint y: 356, endPoint x: 434, endPoint y: 354, distance: 42.0
click at [392, 356] on div "[PERSON_NAME]" at bounding box center [373, 352] width 230 height 17
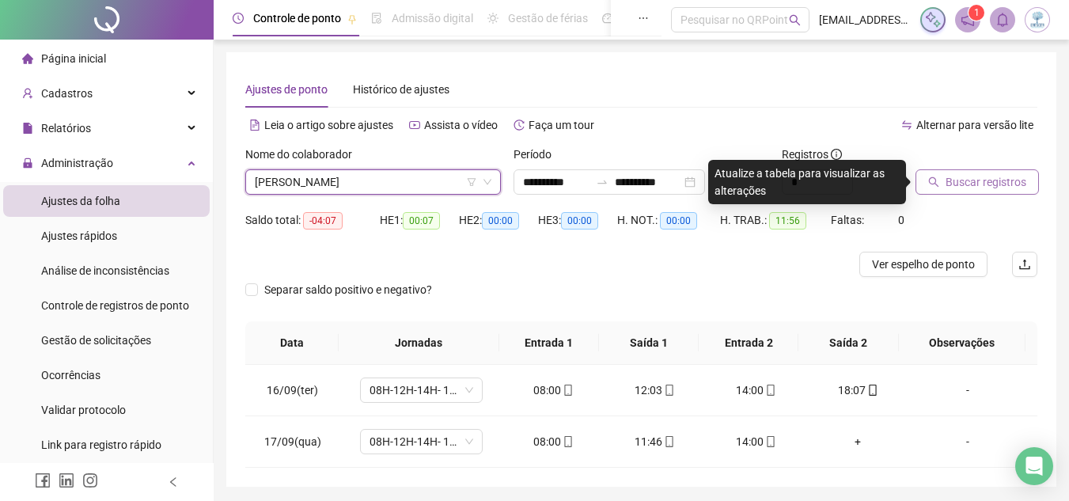
click at [988, 186] on span "Buscar registros" at bounding box center [986, 181] width 81 height 17
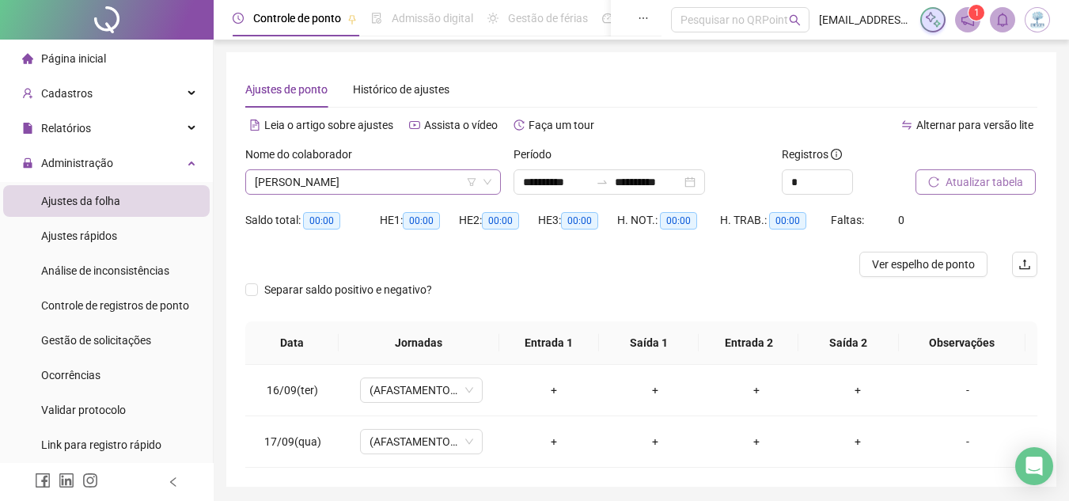
click at [351, 178] on span "[PERSON_NAME]" at bounding box center [373, 182] width 237 height 24
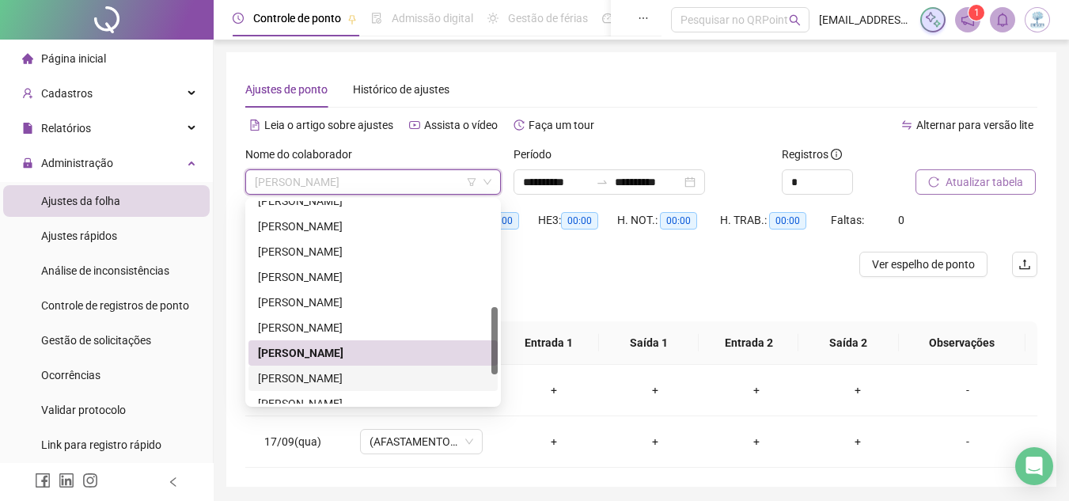
click at [377, 379] on div "[PERSON_NAME]" at bounding box center [373, 378] width 230 height 17
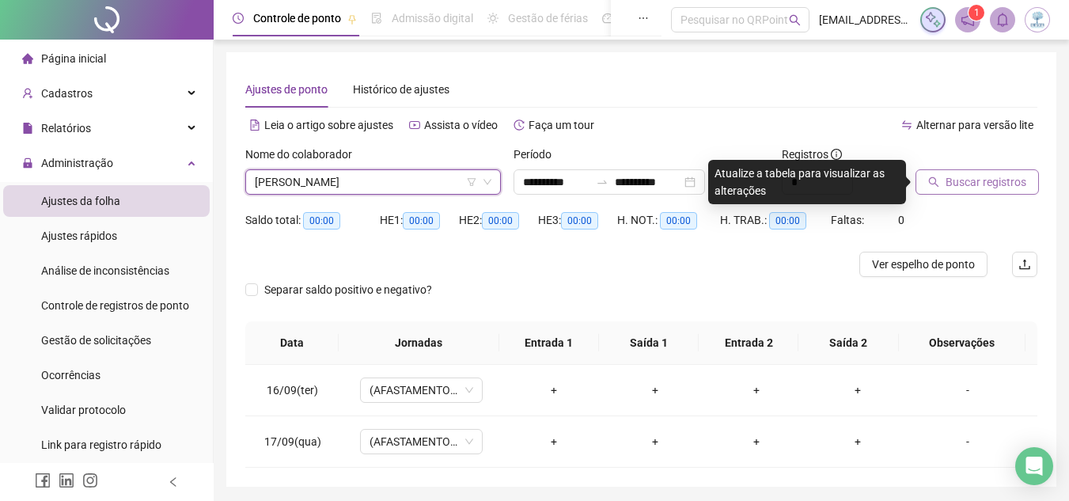
click at [1024, 184] on button "Buscar registros" at bounding box center [976, 181] width 123 height 25
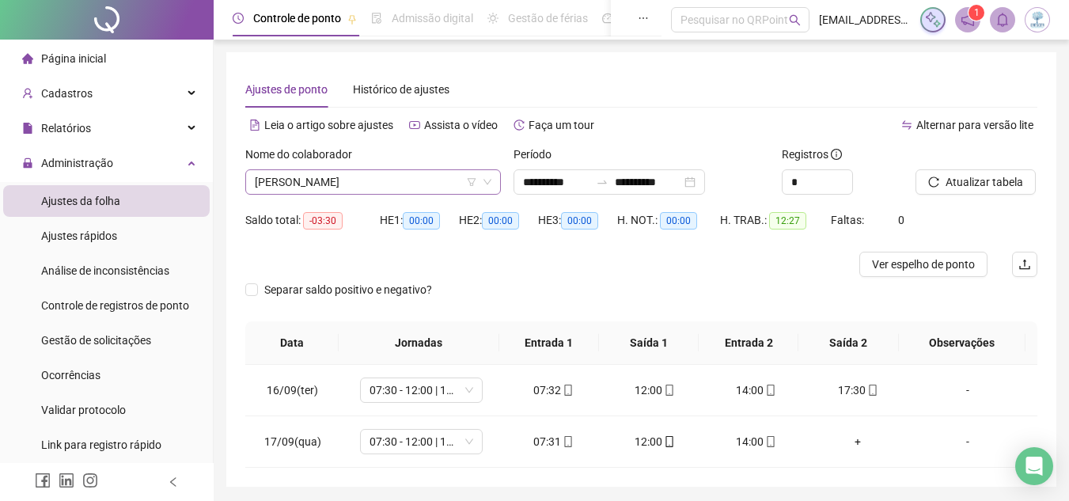
click at [352, 181] on span "[PERSON_NAME]" at bounding box center [373, 182] width 237 height 24
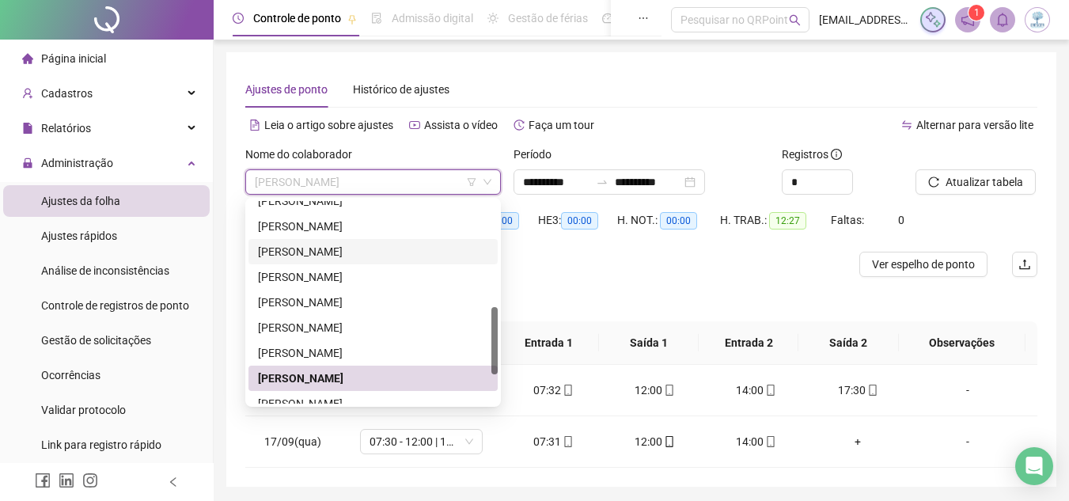
scroll to position [405, 0]
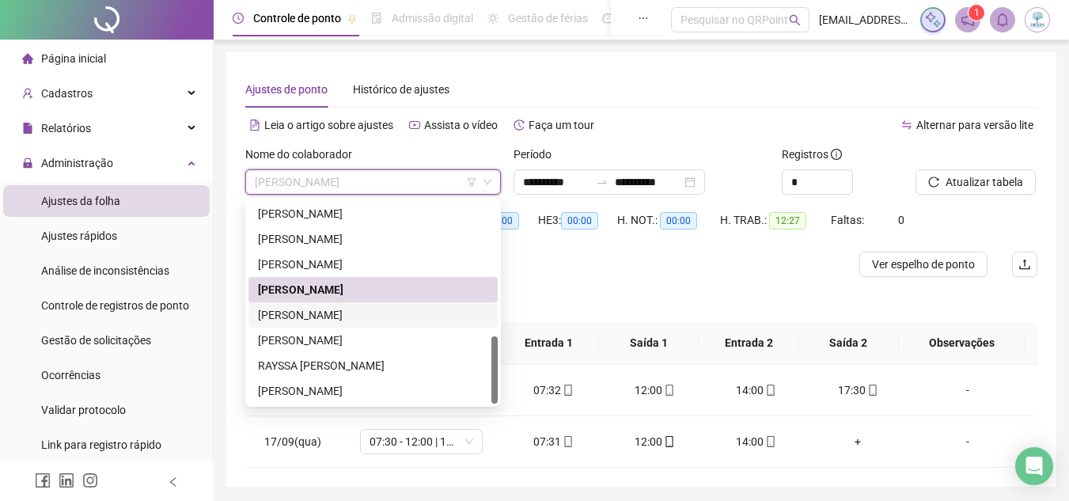
click at [358, 309] on div "[PERSON_NAME]" at bounding box center [373, 314] width 230 height 17
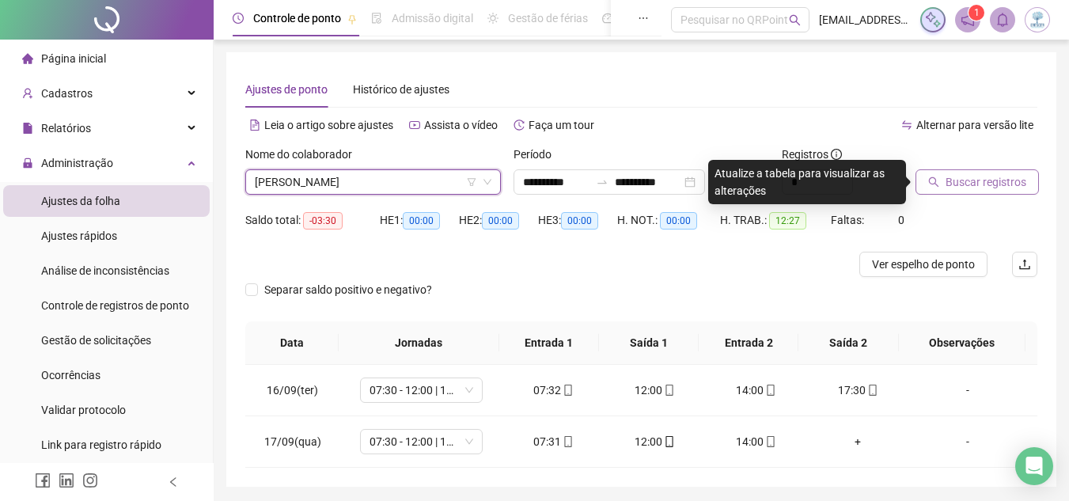
click at [937, 175] on button "Buscar registros" at bounding box center [976, 181] width 123 height 25
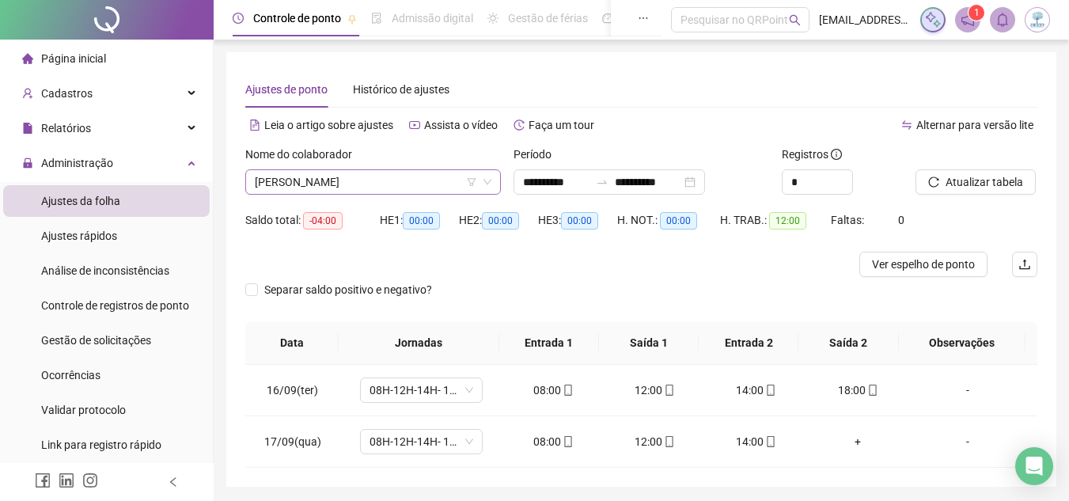
click at [369, 175] on span "[PERSON_NAME]" at bounding box center [373, 182] width 237 height 24
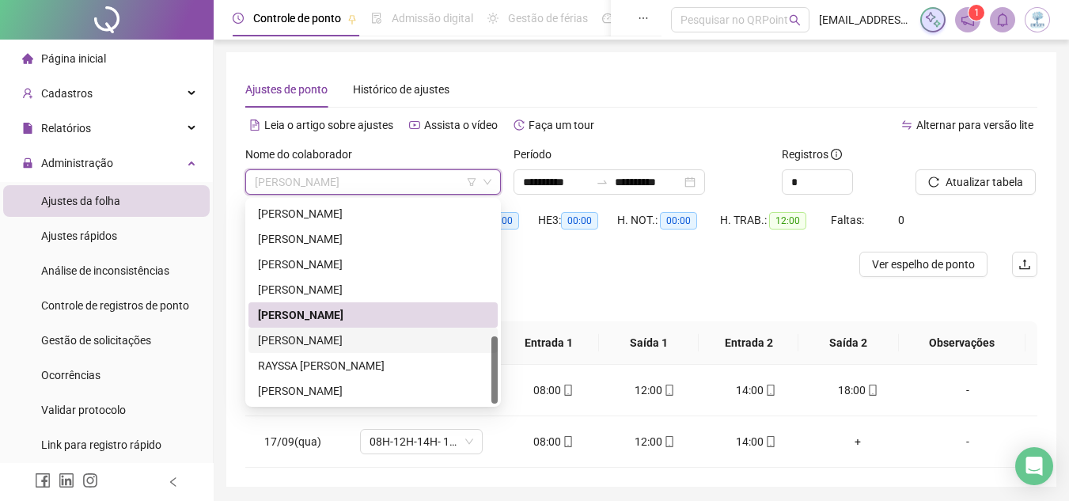
click at [392, 343] on div "[PERSON_NAME]" at bounding box center [373, 340] width 230 height 17
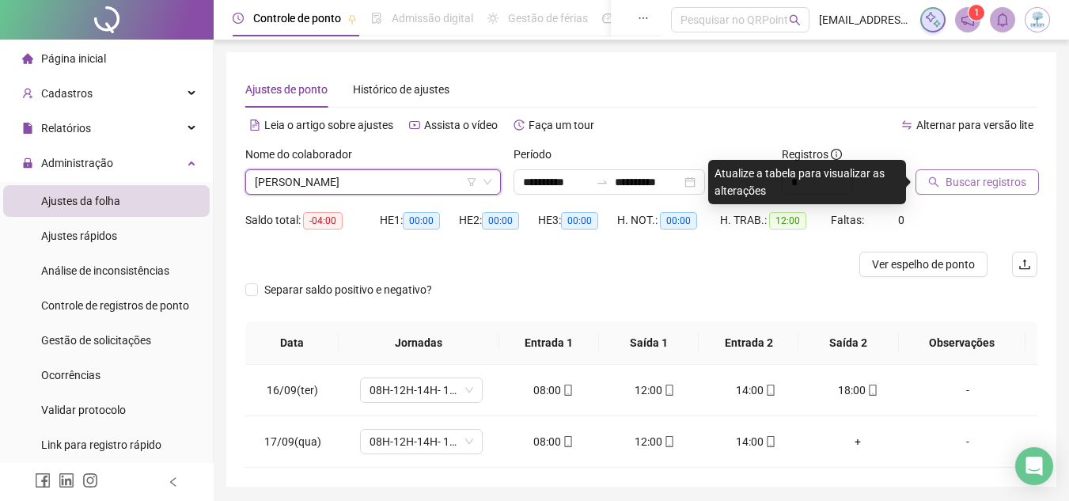
click at [957, 184] on span "Buscar registros" at bounding box center [986, 181] width 81 height 17
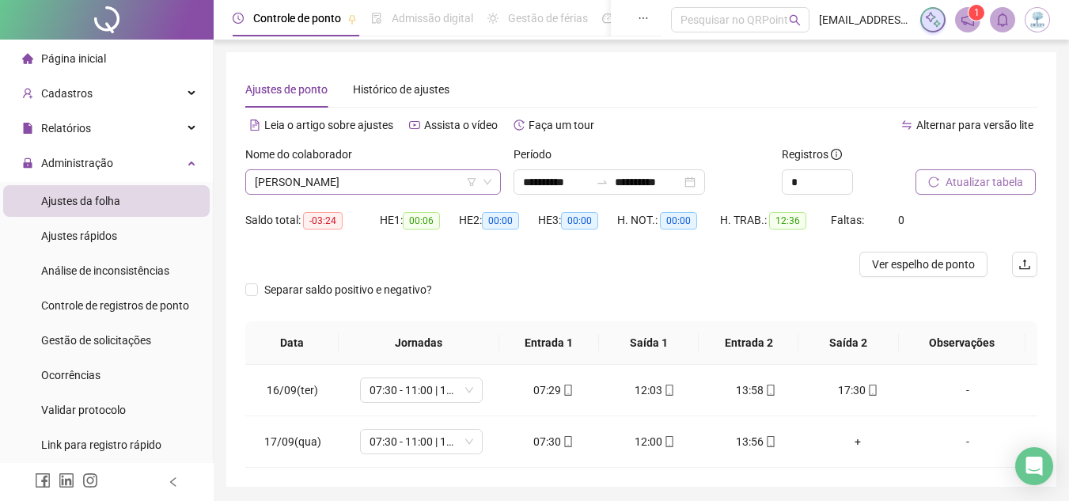
click at [382, 184] on span "[PERSON_NAME]" at bounding box center [373, 182] width 237 height 24
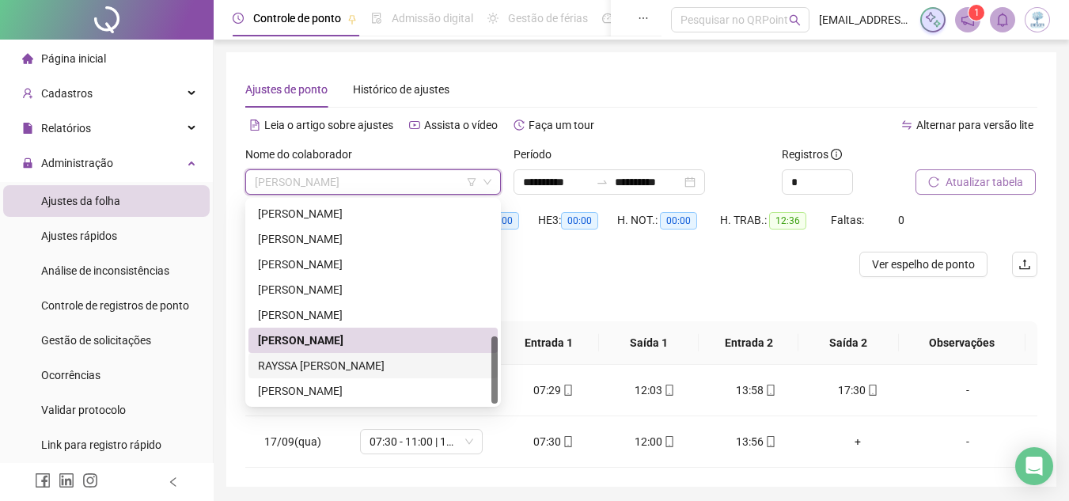
click at [403, 362] on div "RAYSSA [PERSON_NAME]" at bounding box center [373, 365] width 230 height 17
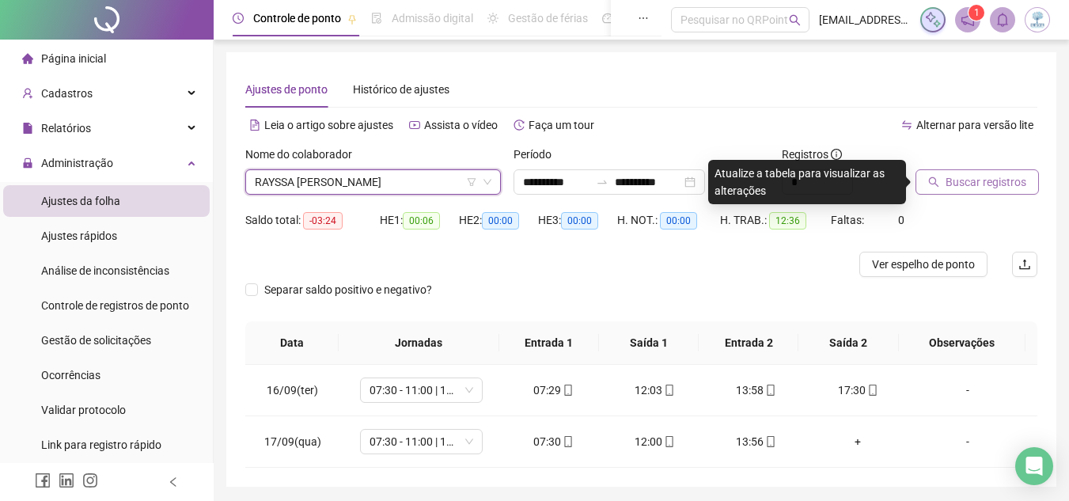
click at [947, 185] on span "Buscar registros" at bounding box center [986, 181] width 81 height 17
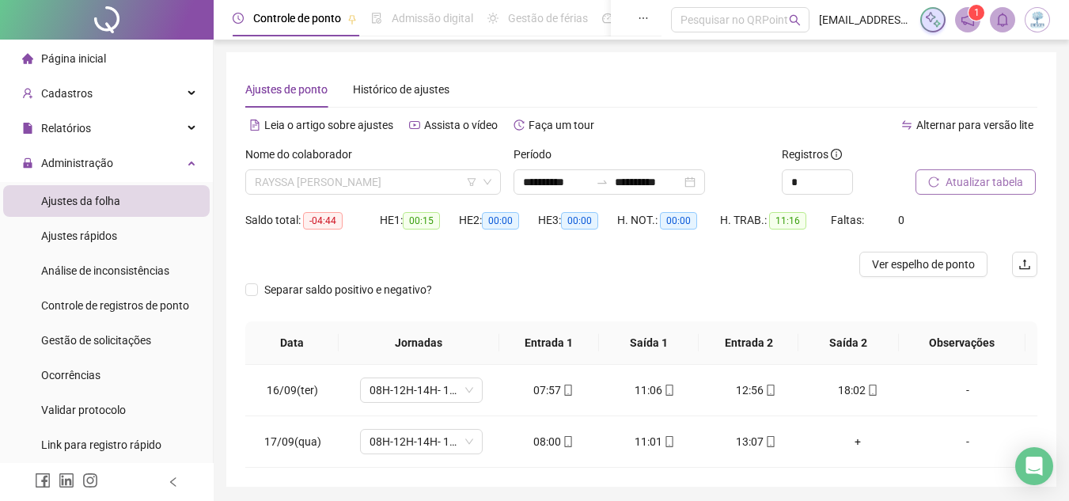
click at [396, 184] on span "RAYSSA [PERSON_NAME]" at bounding box center [373, 182] width 237 height 24
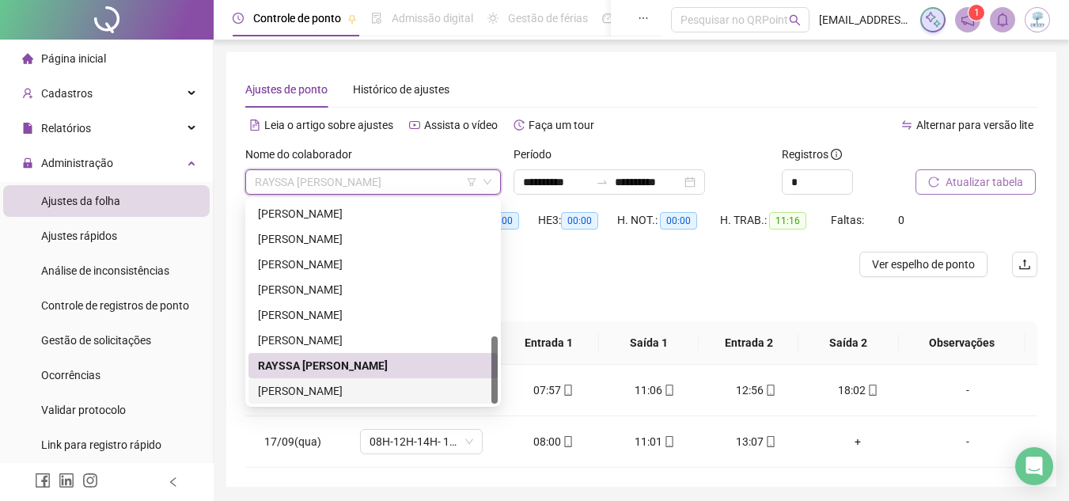
click at [420, 381] on div "[PERSON_NAME]" at bounding box center [372, 390] width 249 height 25
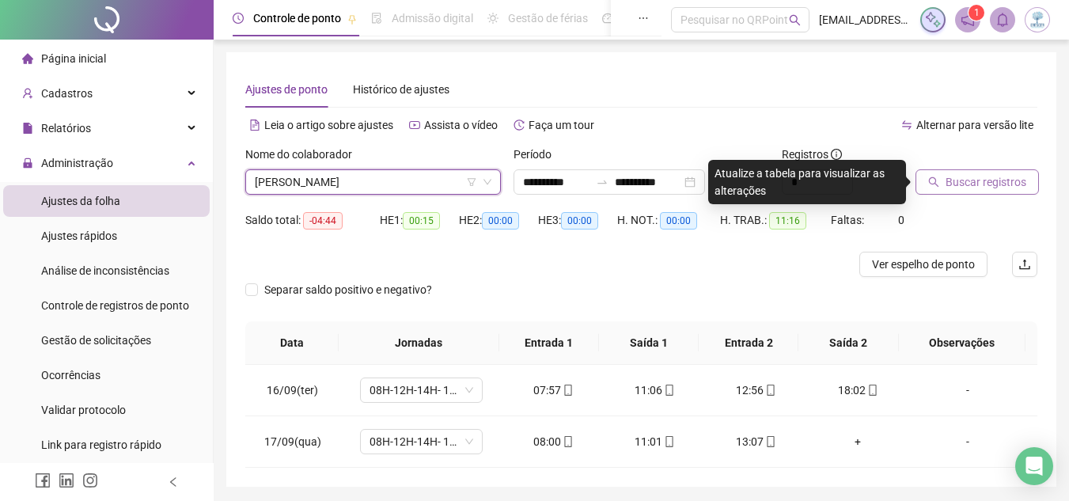
click at [959, 183] on span "Buscar registros" at bounding box center [986, 181] width 81 height 17
